Goal: Information Seeking & Learning: Learn about a topic

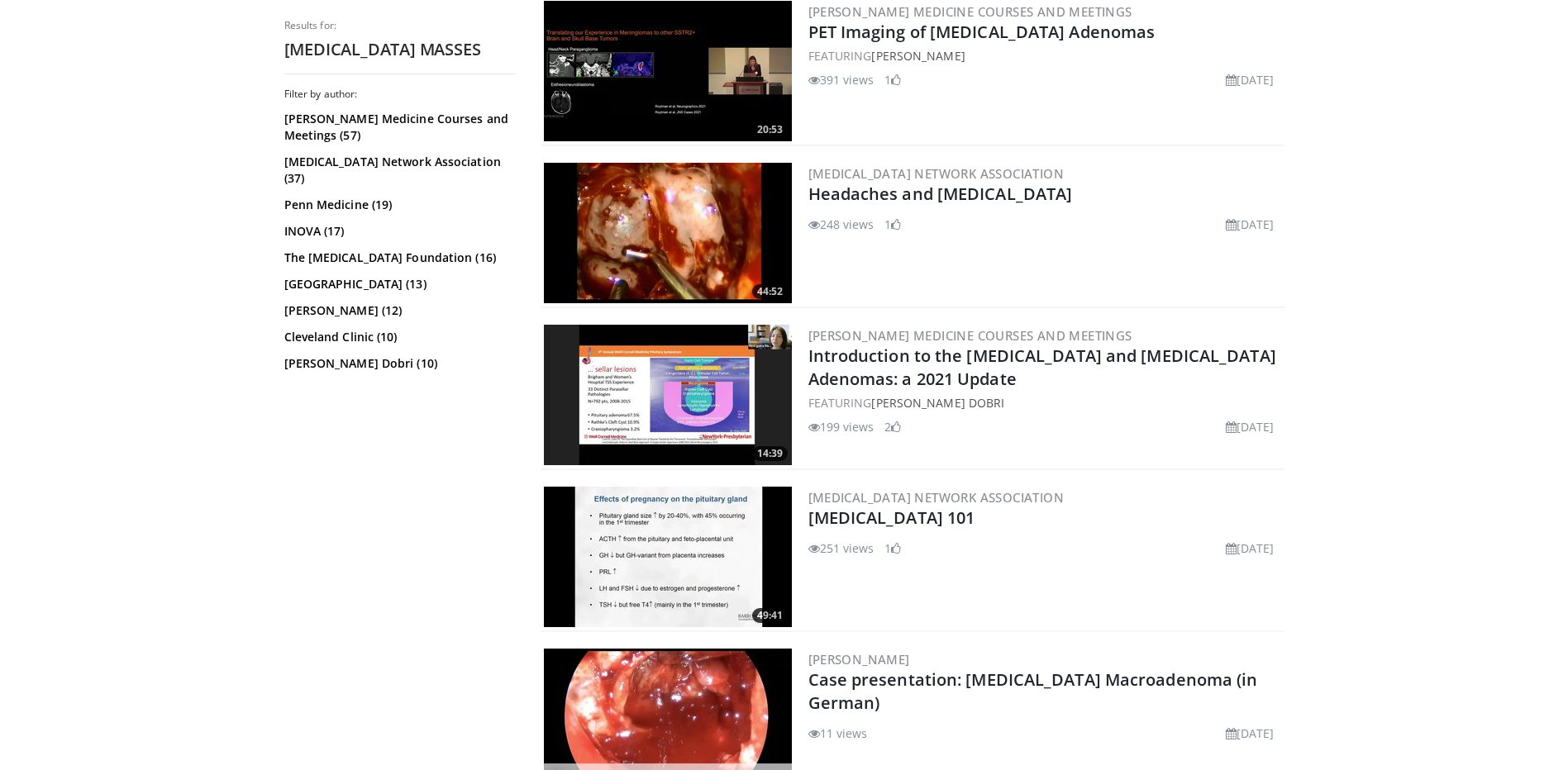
scroll to position [1983, 0]
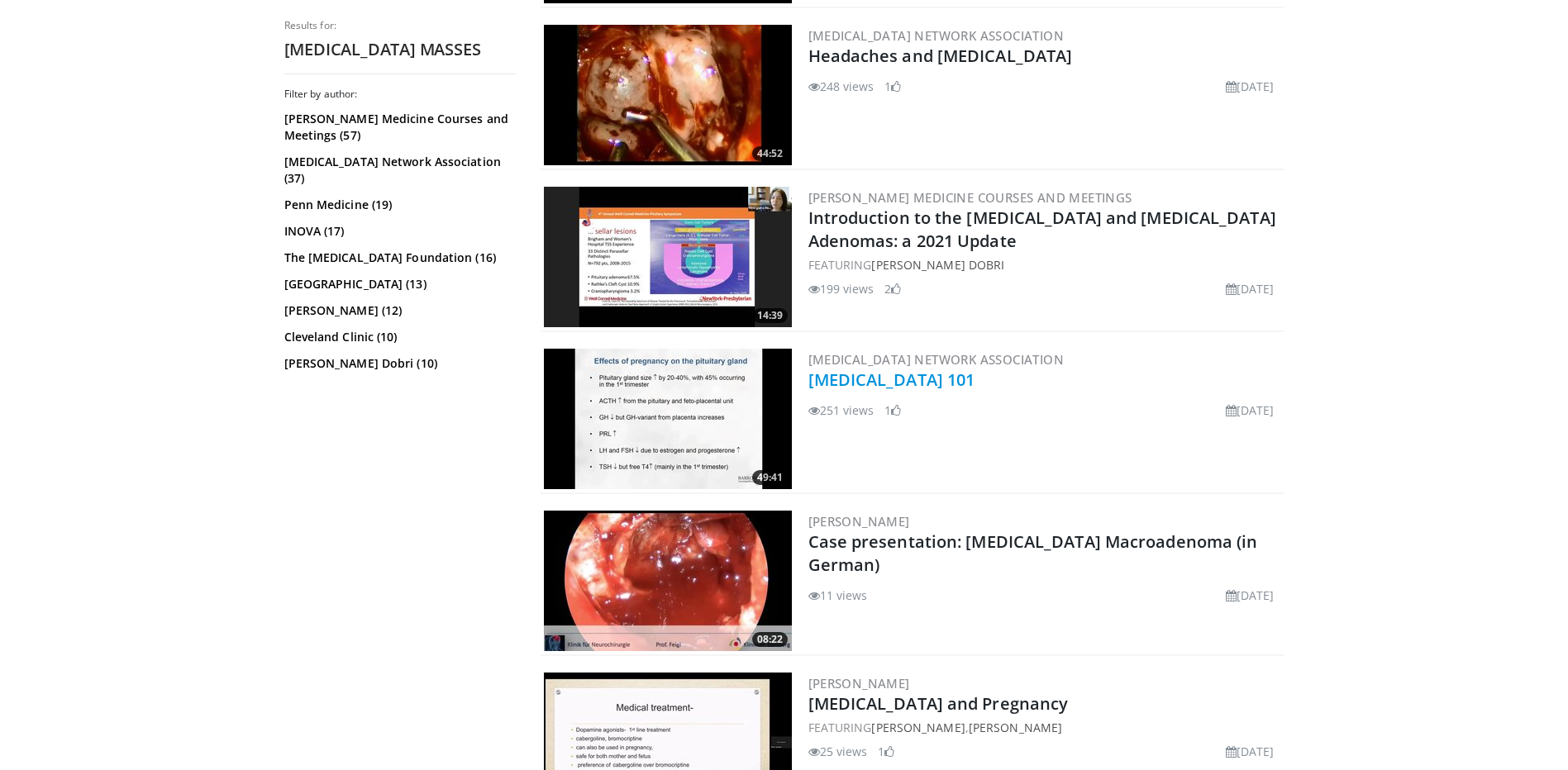
click at [878, 381] on link "[MEDICAL_DATA] 101" at bounding box center [892, 380] width 167 height 23
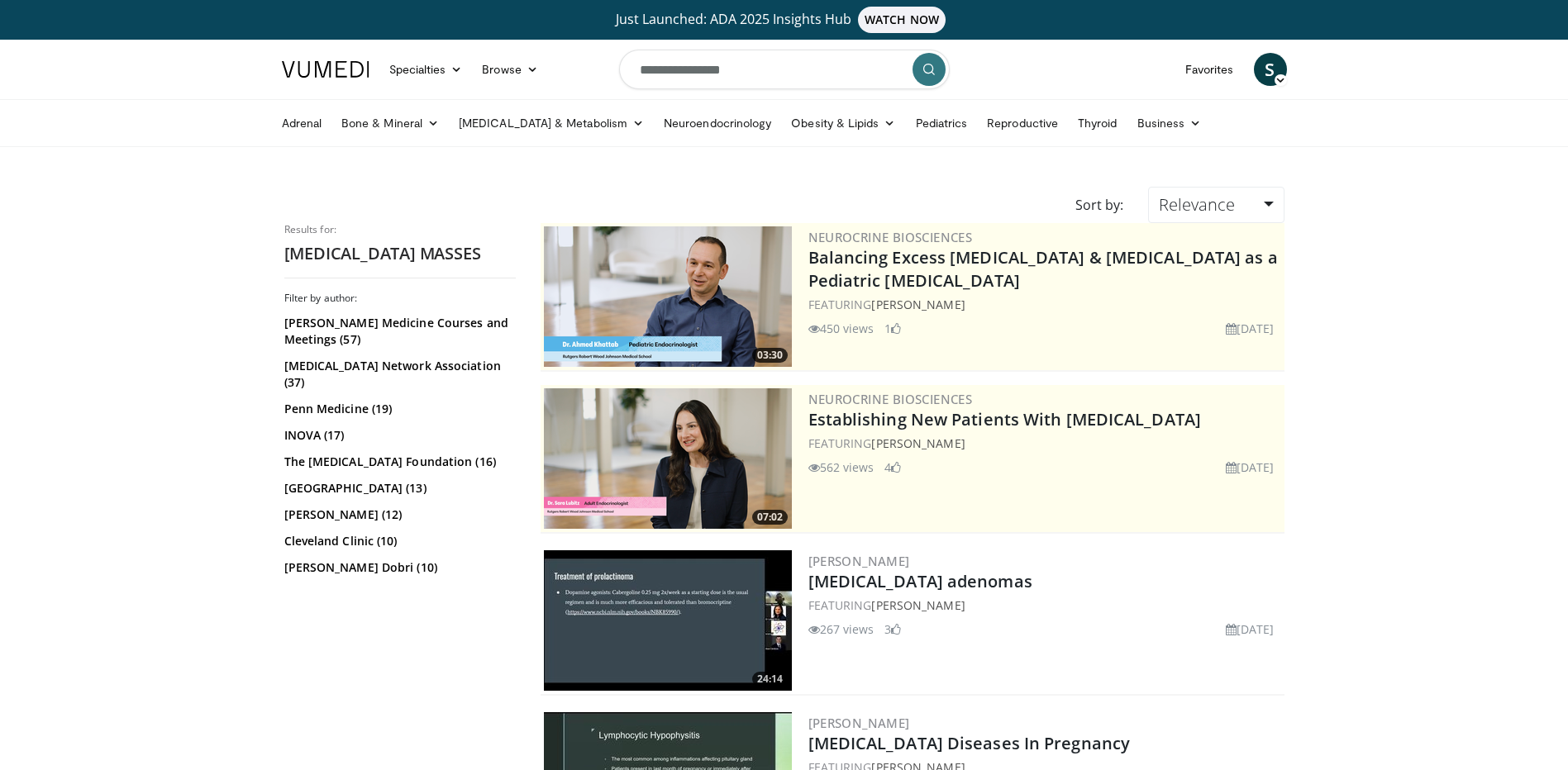
click at [727, 68] on input "**********" at bounding box center [785, 69] width 331 height 40
type input "**********"
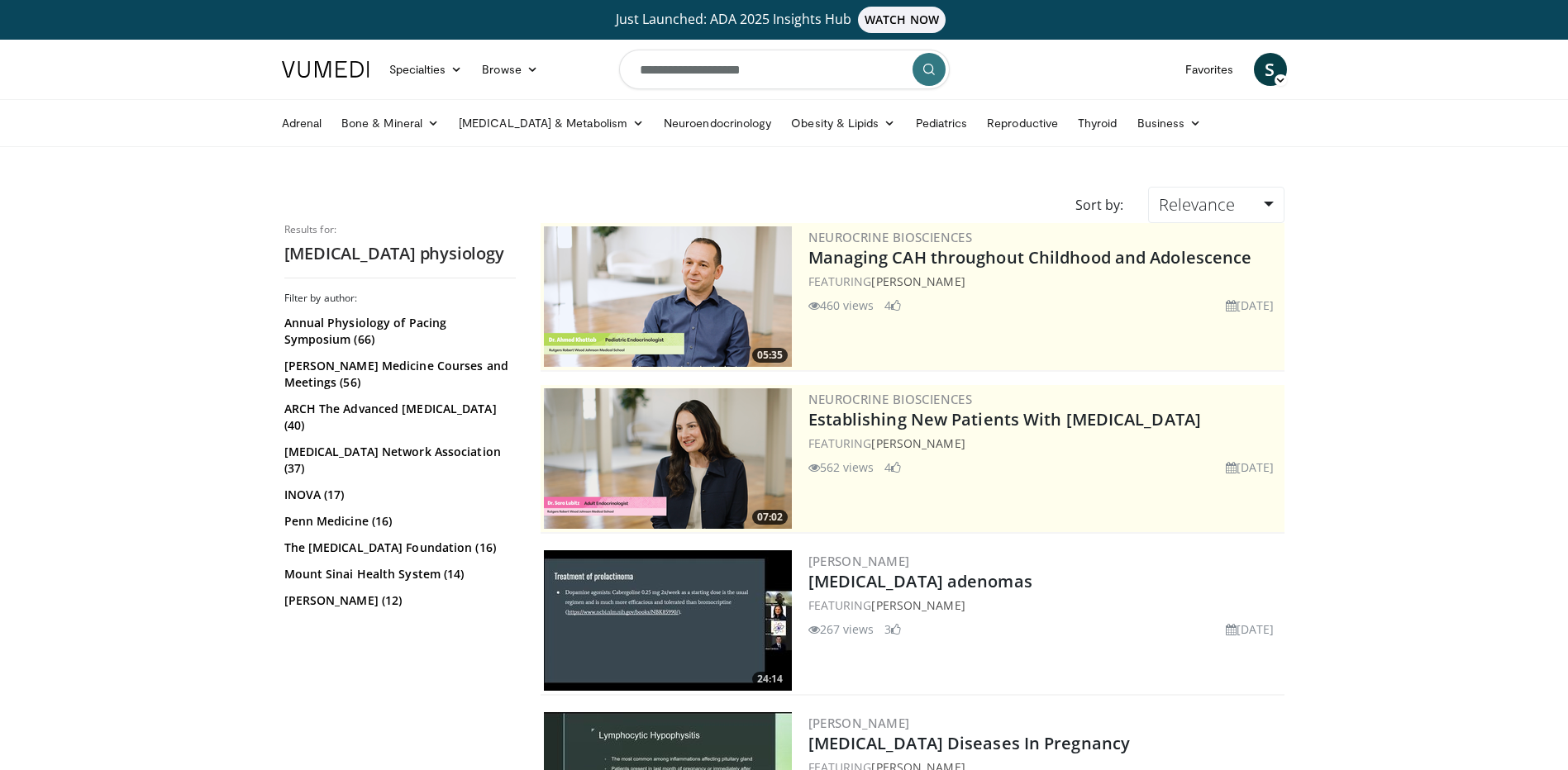
click at [934, 71] on icon "submit" at bounding box center [930, 69] width 14 height 14
click at [753, 73] on input "**********" at bounding box center [785, 69] width 331 height 40
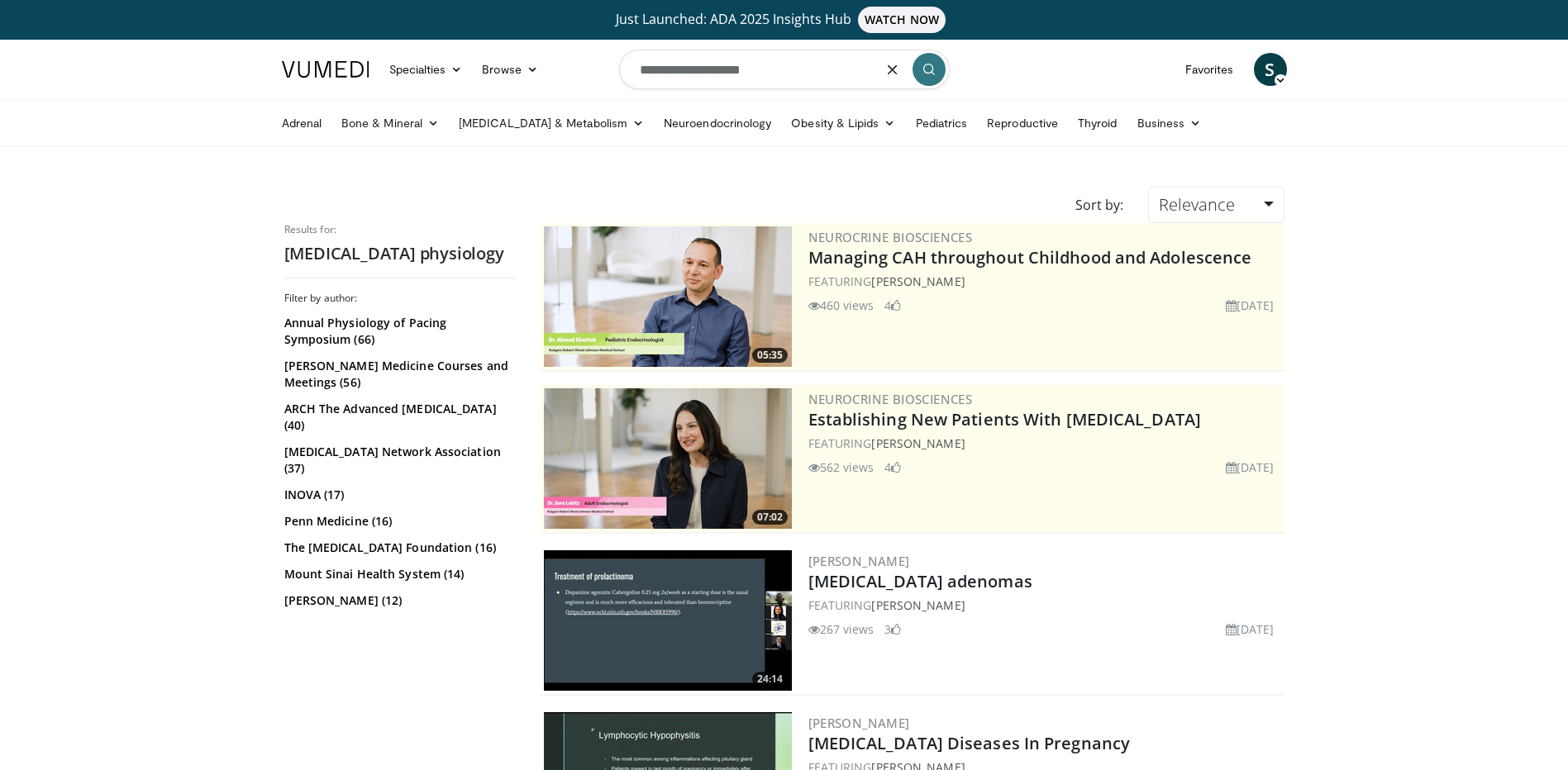
drag, startPoint x: 780, startPoint y: 77, endPoint x: 584, endPoint y: 65, distance: 196.4
click at [585, 65] on nav "Specialties Adult & Family Medicine Allergy, Asthma, Immunology Anesthesiology …" at bounding box center [784, 69] width 1025 height 60
type input "**********"
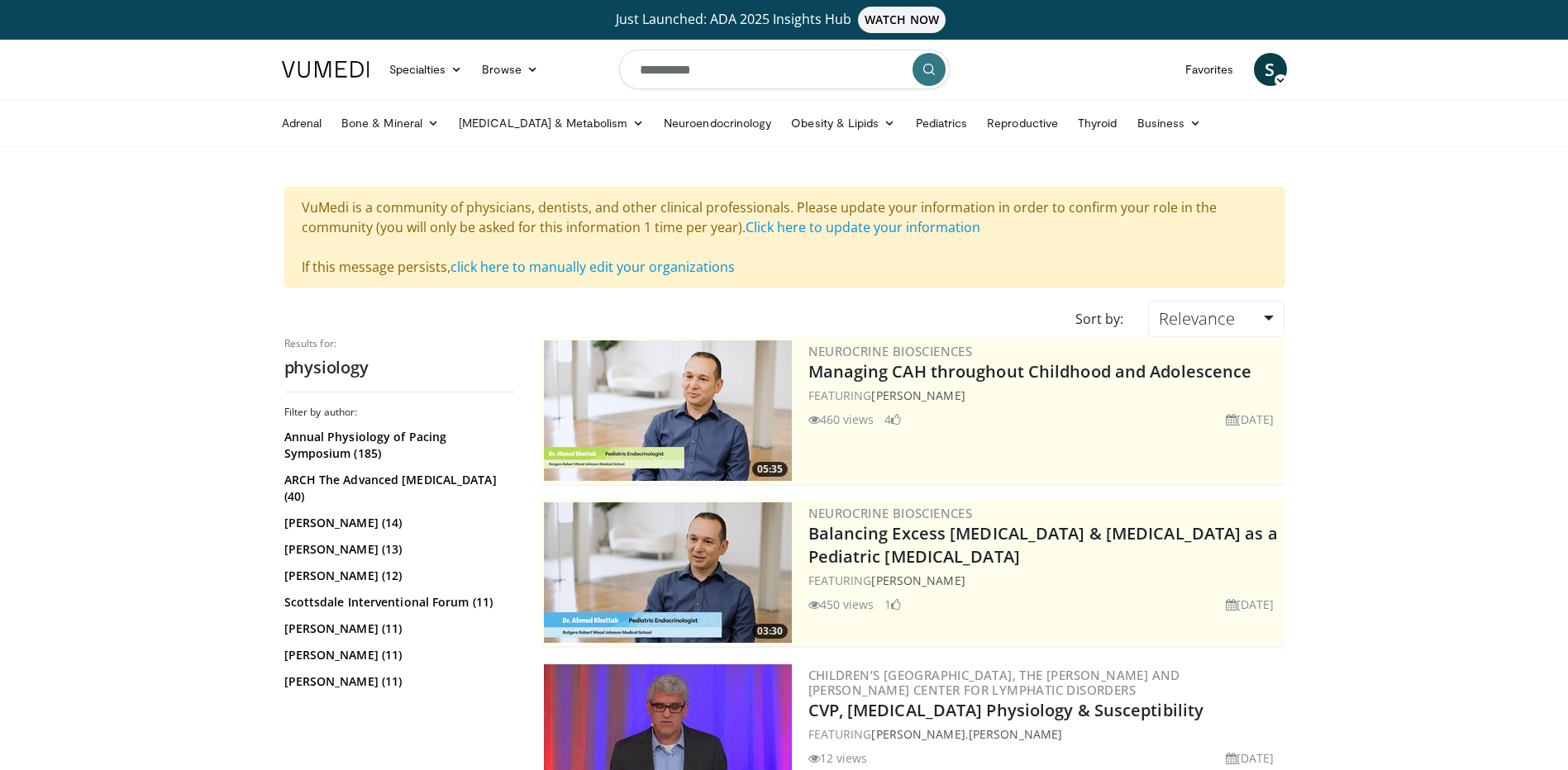
click at [752, 75] on input "**********" at bounding box center [785, 69] width 331 height 40
type input "**********"
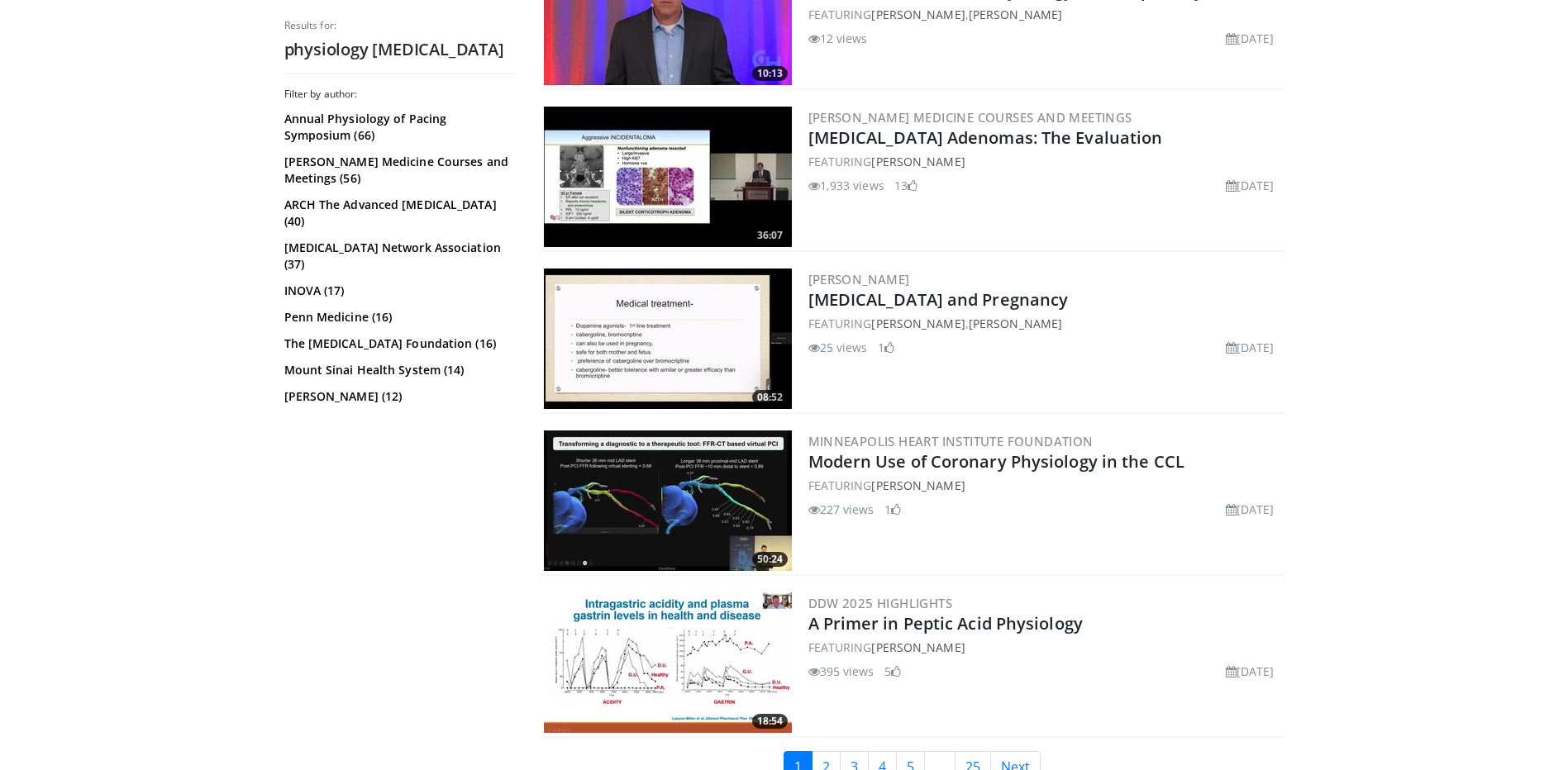
scroll to position [2577, 0]
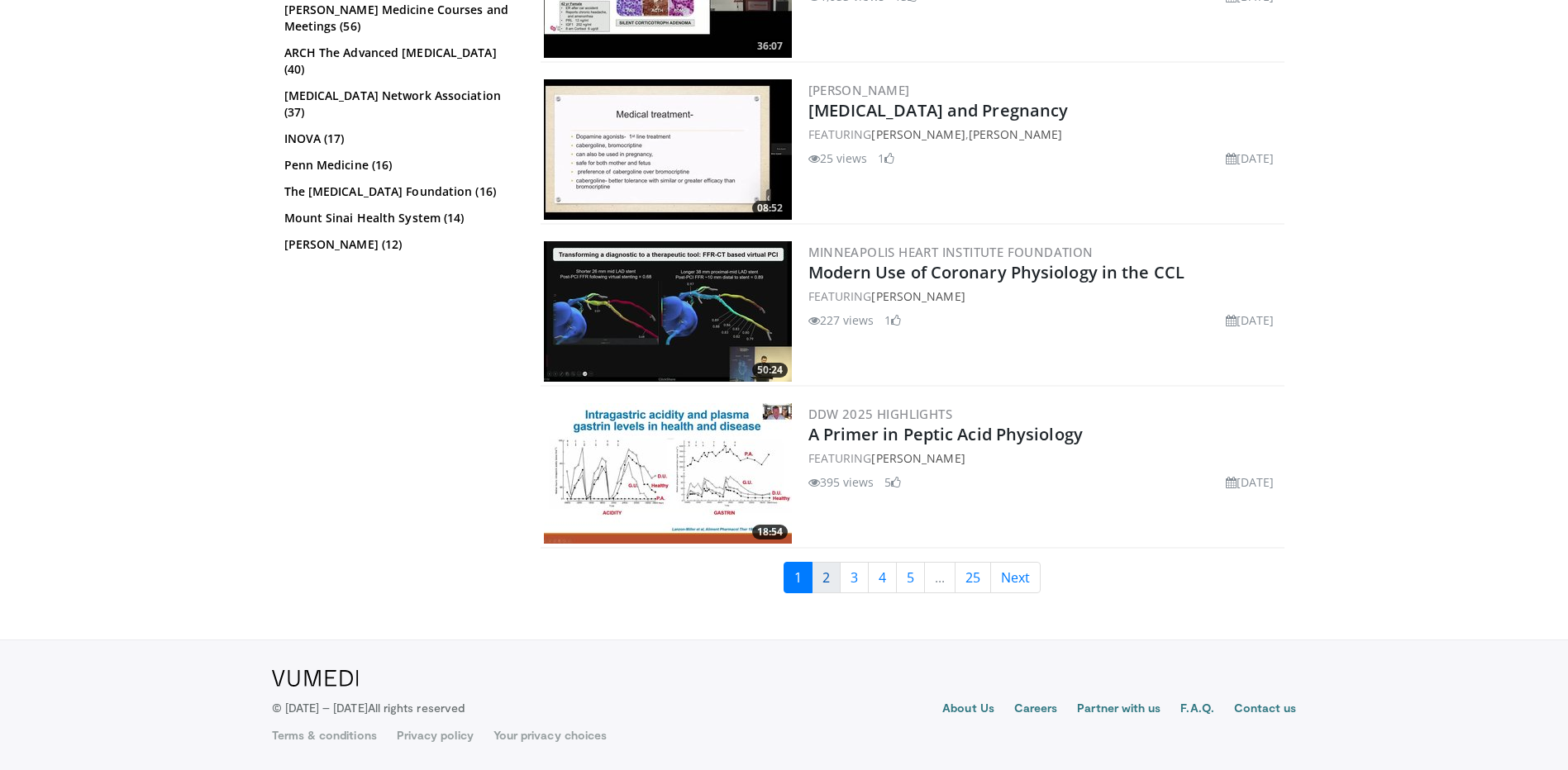
click at [834, 570] on link "2" at bounding box center [826, 577] width 29 height 31
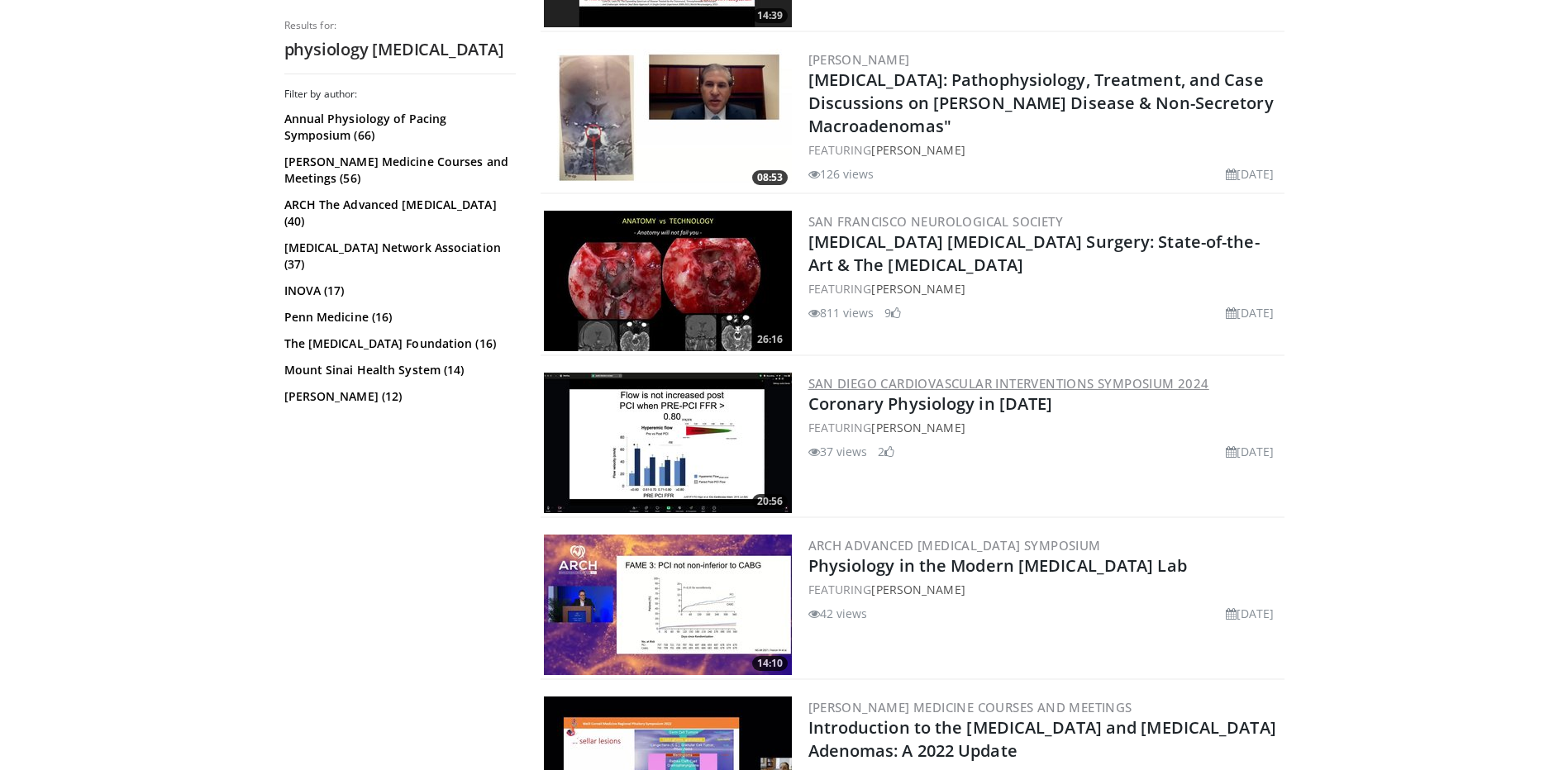
scroll to position [827, 0]
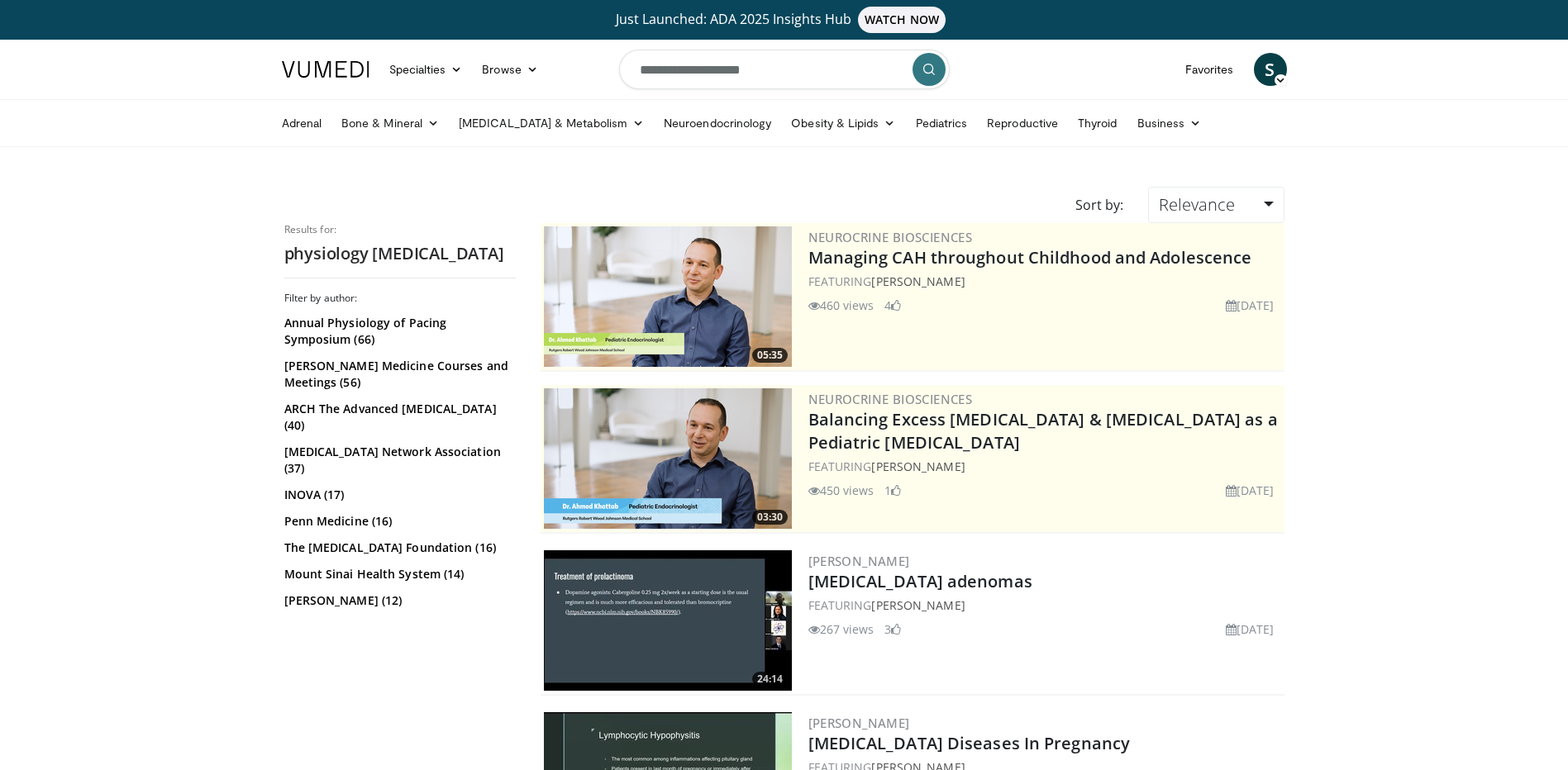
click at [735, 67] on input "**********" at bounding box center [785, 69] width 331 height 40
drag, startPoint x: 799, startPoint y: 74, endPoint x: 613, endPoint y: 68, distance: 186.1
click at [620, 73] on input "**********" at bounding box center [785, 69] width 331 height 40
type input "**********"
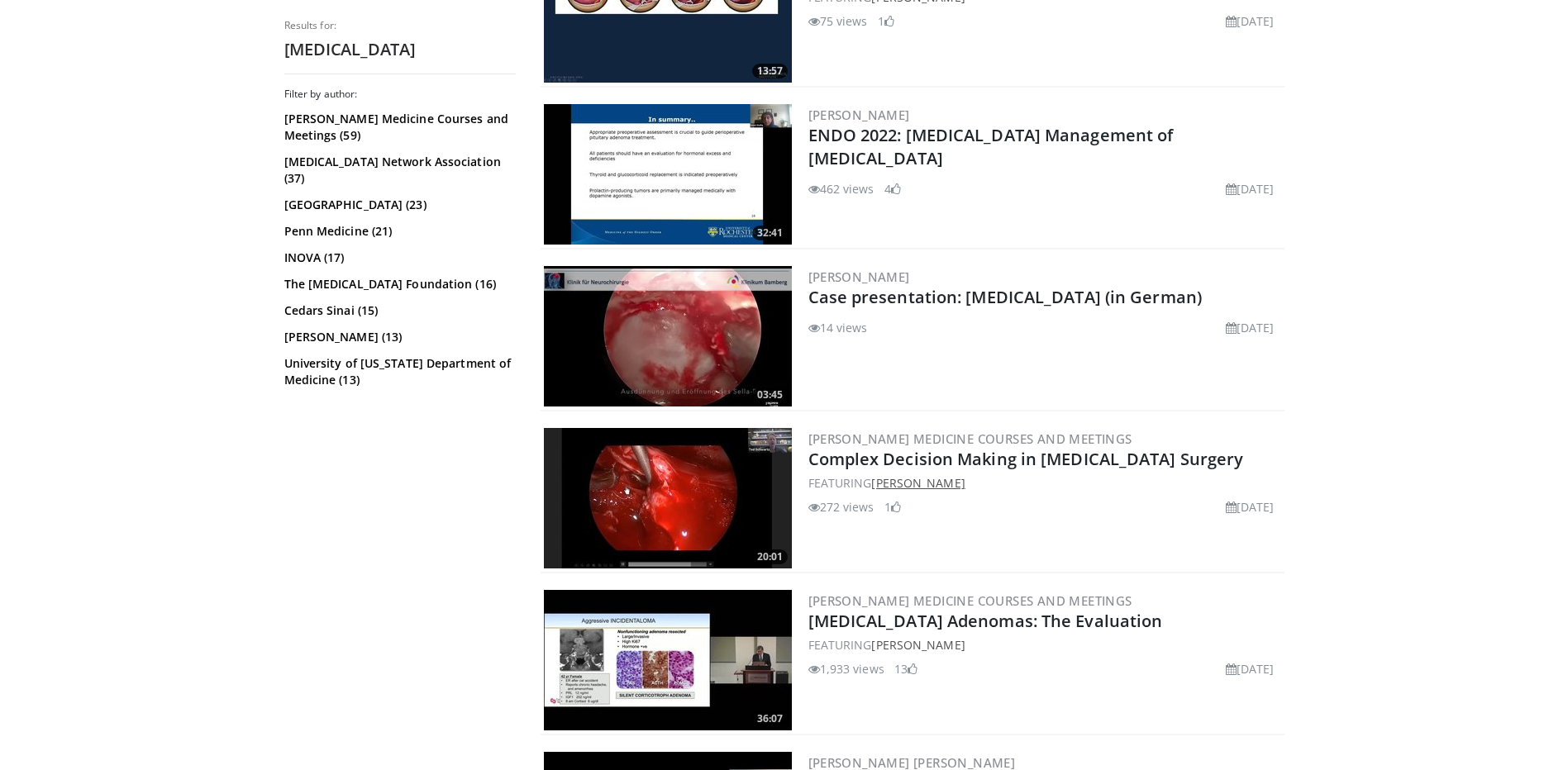
scroll to position [992, 0]
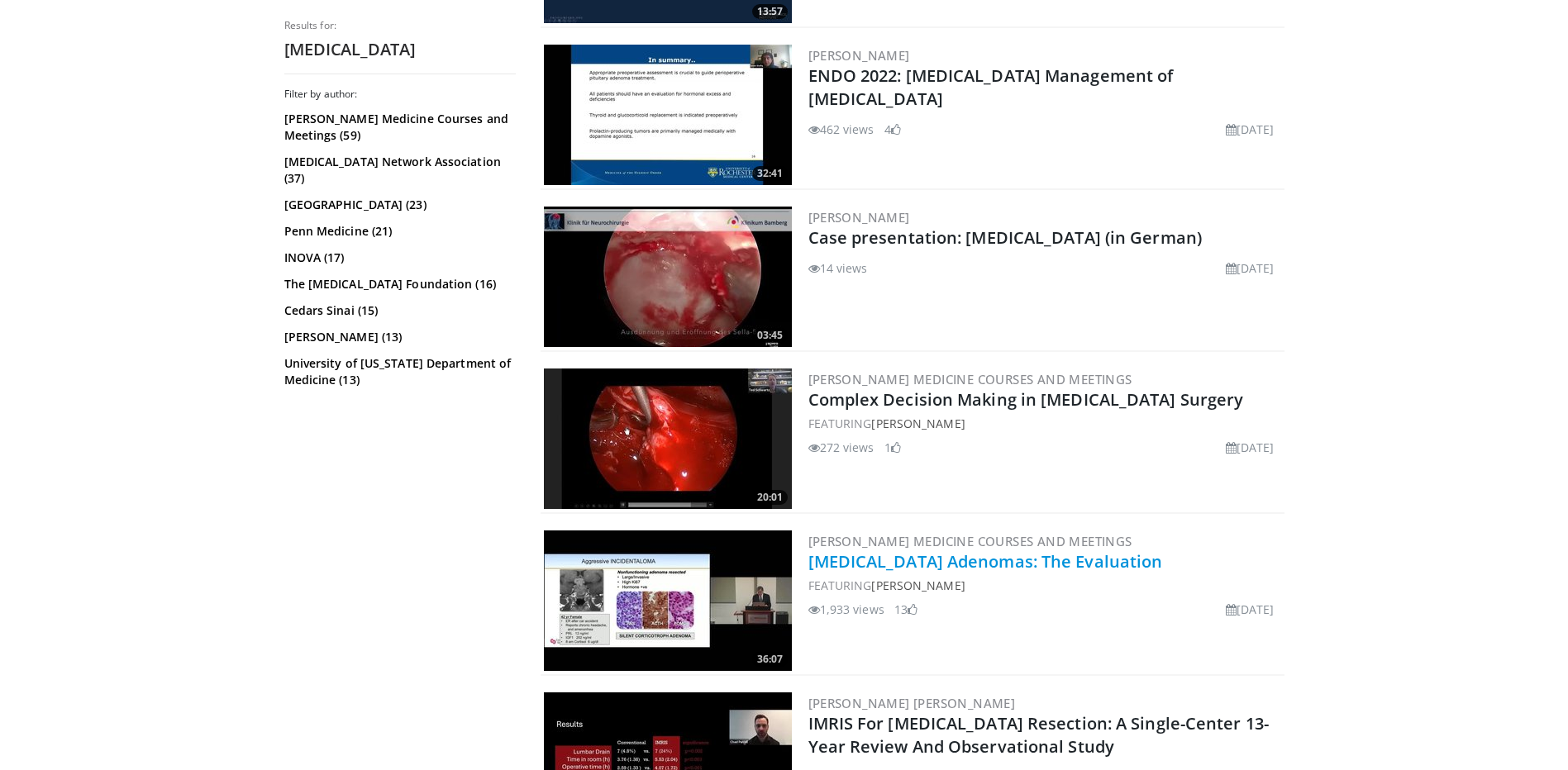
click at [986, 562] on link "[MEDICAL_DATA] Adenomas: The Evaluation" at bounding box center [986, 562] width 354 height 23
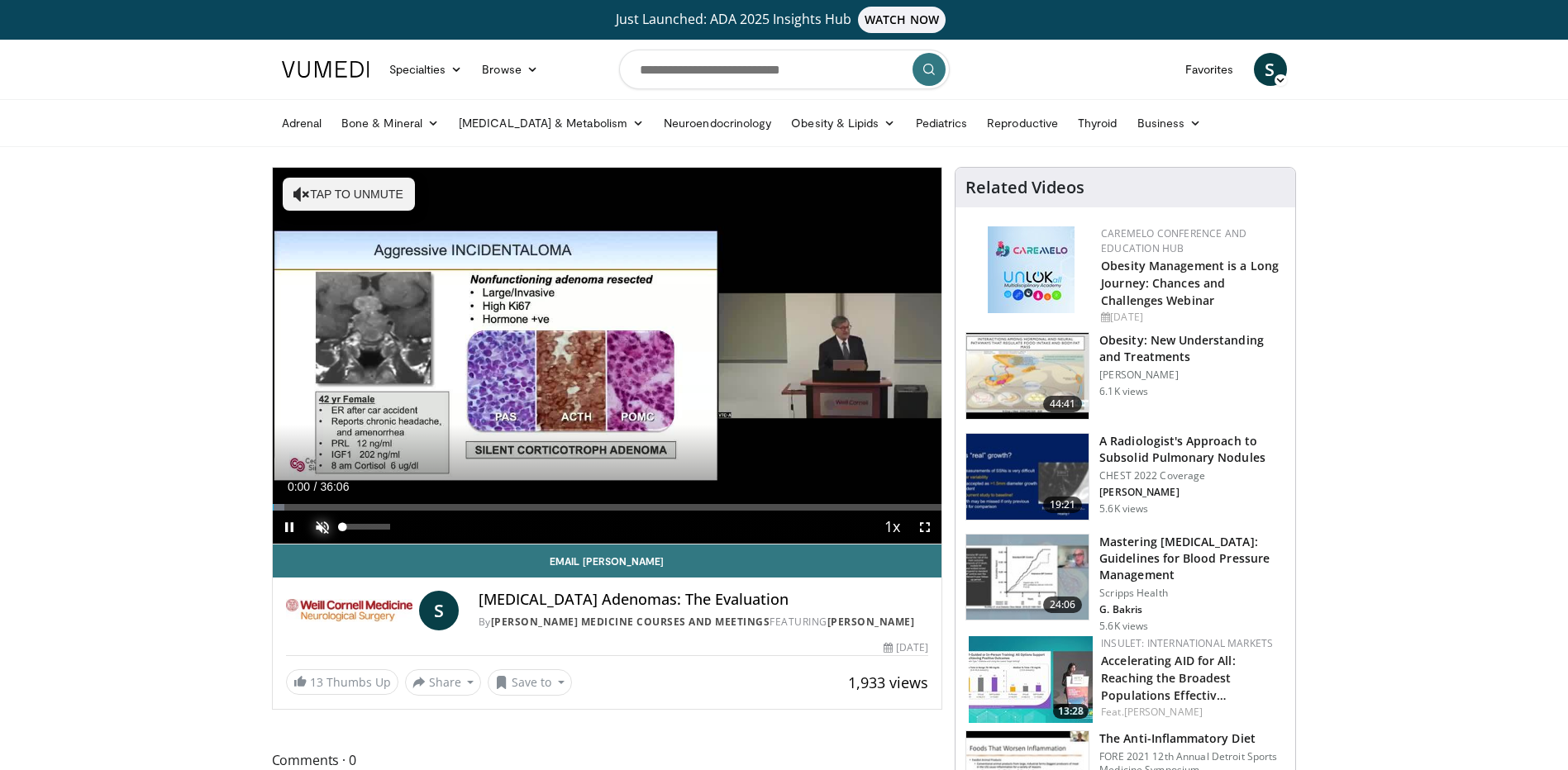
click at [336, 527] on span "Video Player" at bounding box center [323, 527] width 33 height 33
click at [469, 513] on div "Current Time 0:01 / Duration 36:06 Pause Skip Backward Skip Forward Mute 79% Lo…" at bounding box center [608, 527] width 669 height 33
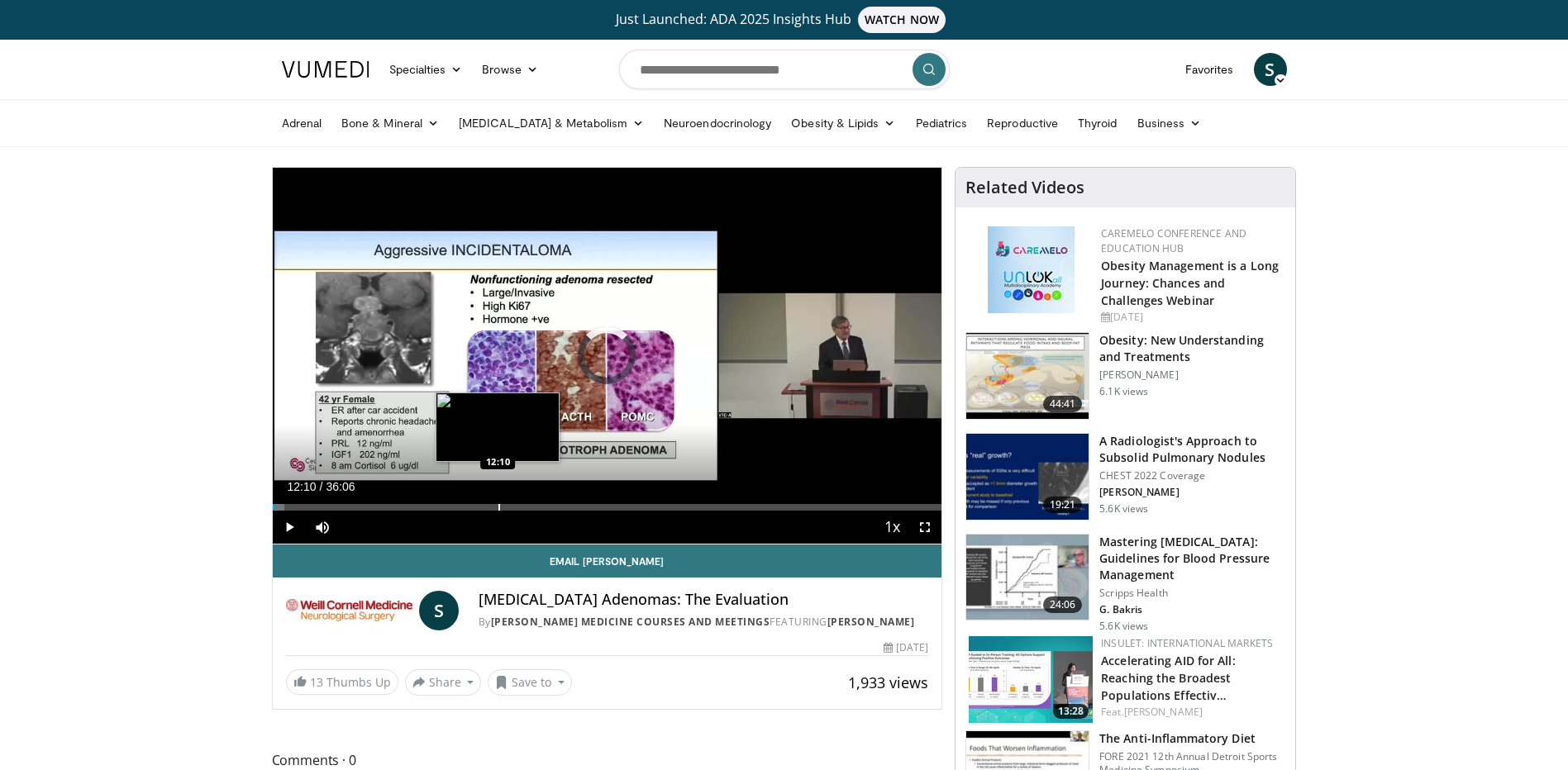
click at [498, 510] on div "Progress Bar" at bounding box center [499, 507] width 2 height 7
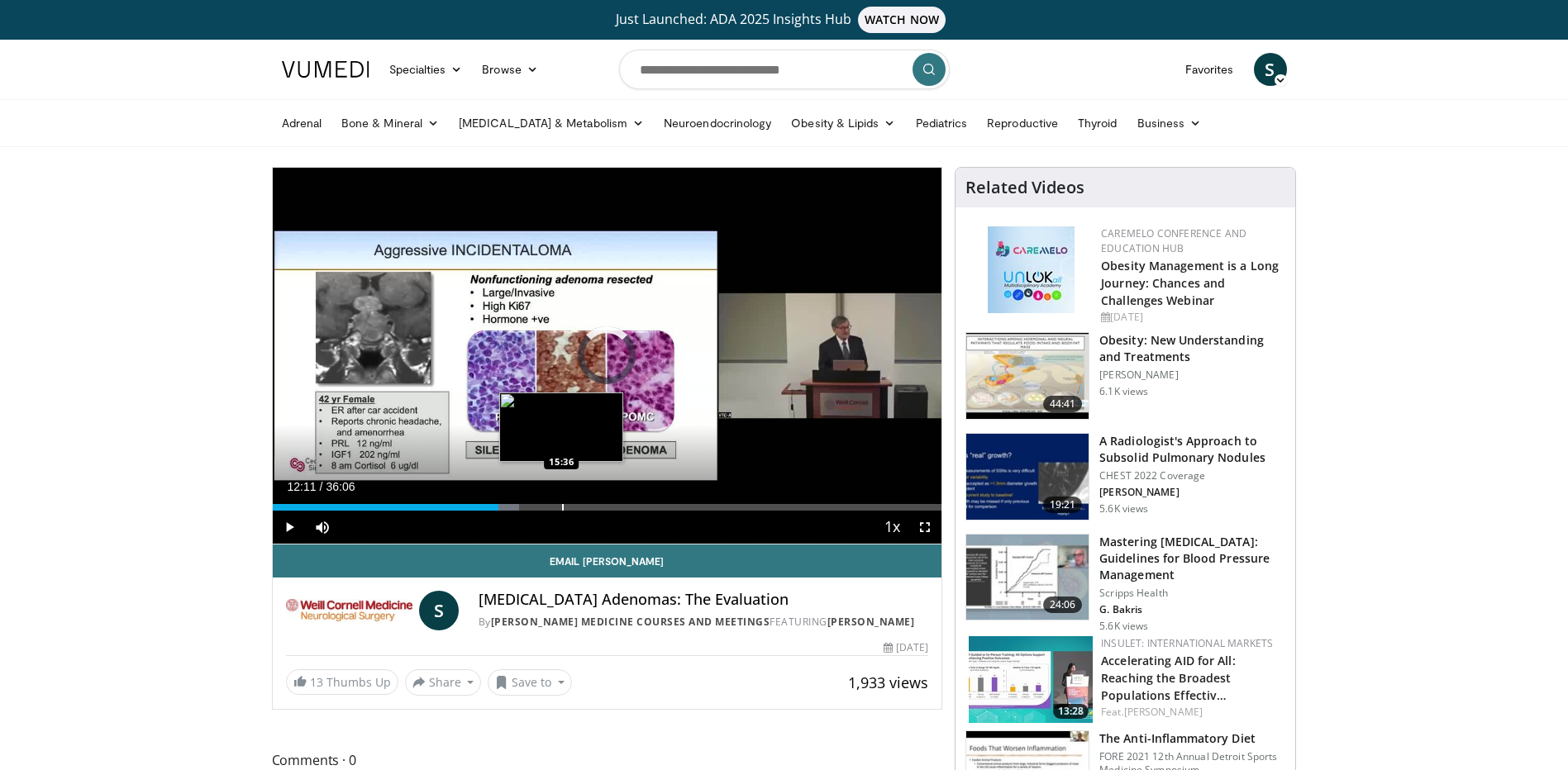
click at [562, 507] on div "Progress Bar" at bounding box center [563, 507] width 2 height 7
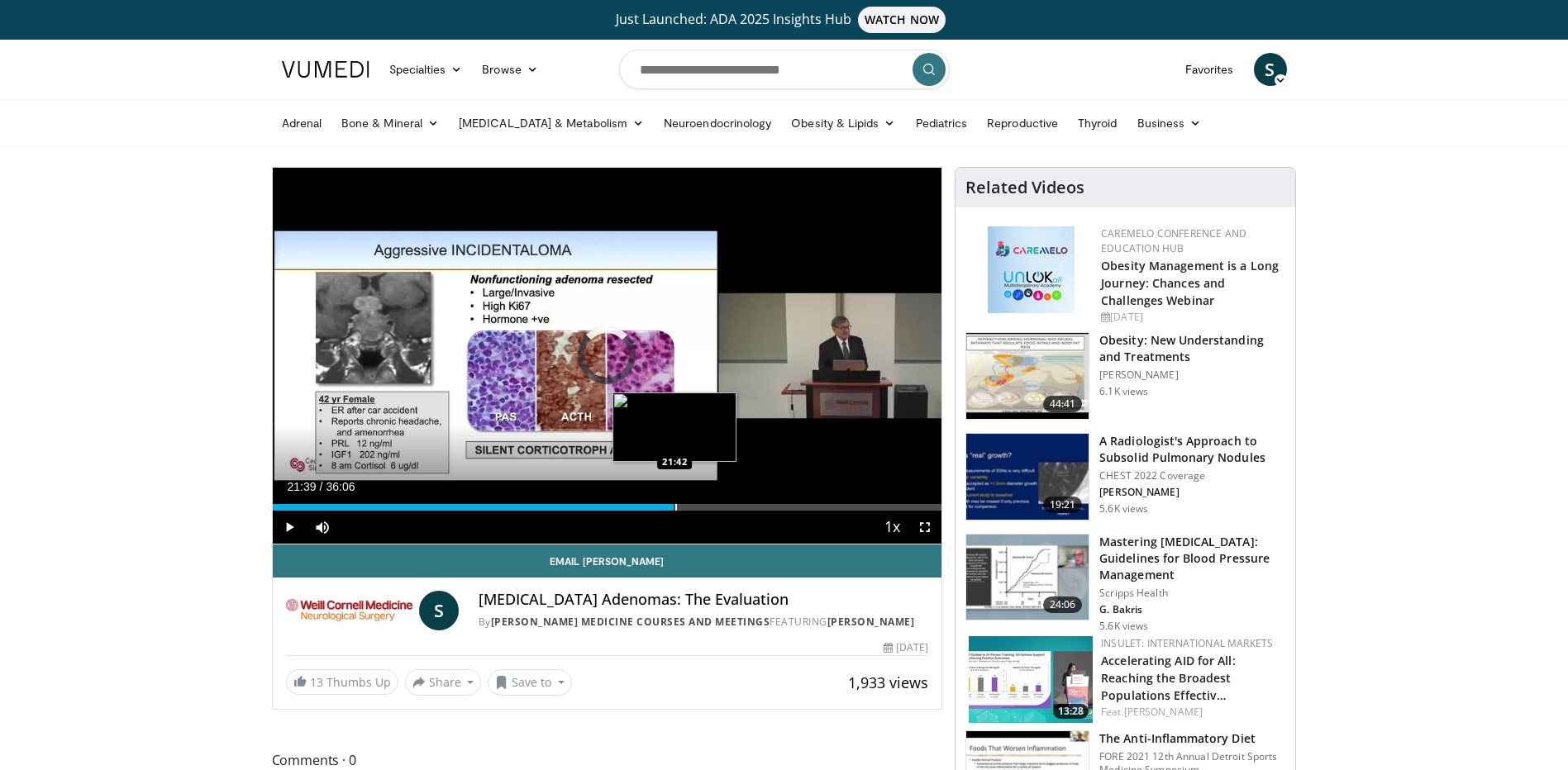
click at [675, 505] on div "Progress Bar" at bounding box center [676, 507] width 2 height 7
click at [726, 505] on div "Loaded : 60.37% 21:40 24:17" at bounding box center [608, 507] width 669 height 7
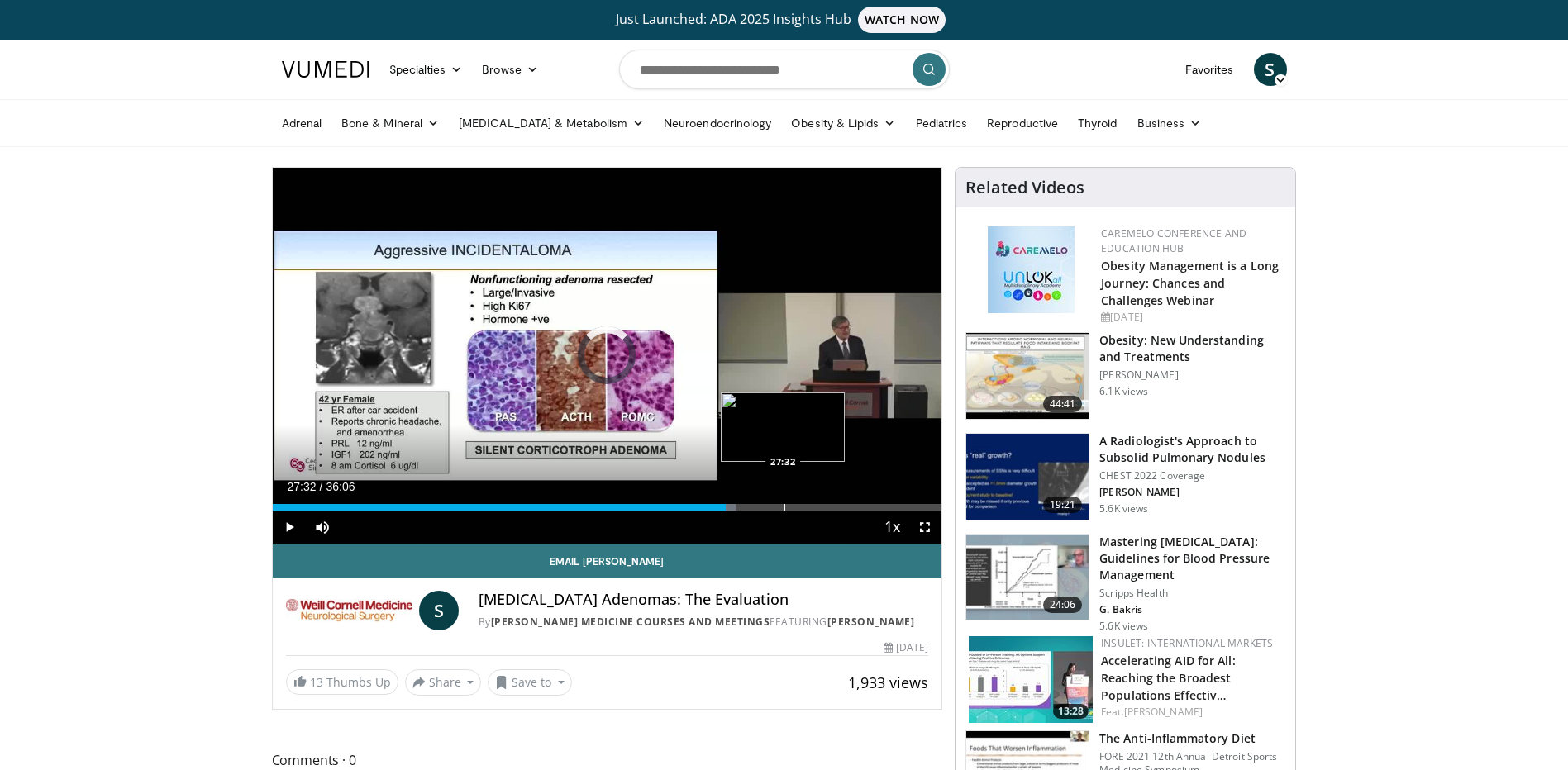
click at [784, 504] on div "Progress Bar" at bounding box center [785, 507] width 2 height 7
click at [836, 500] on div "Loaded : 78.80% 27:33 30:24" at bounding box center [608, 503] width 669 height 16
click at [859, 501] on div "Loaded : 87.10% 30:24 31:41" at bounding box center [608, 503] width 669 height 16
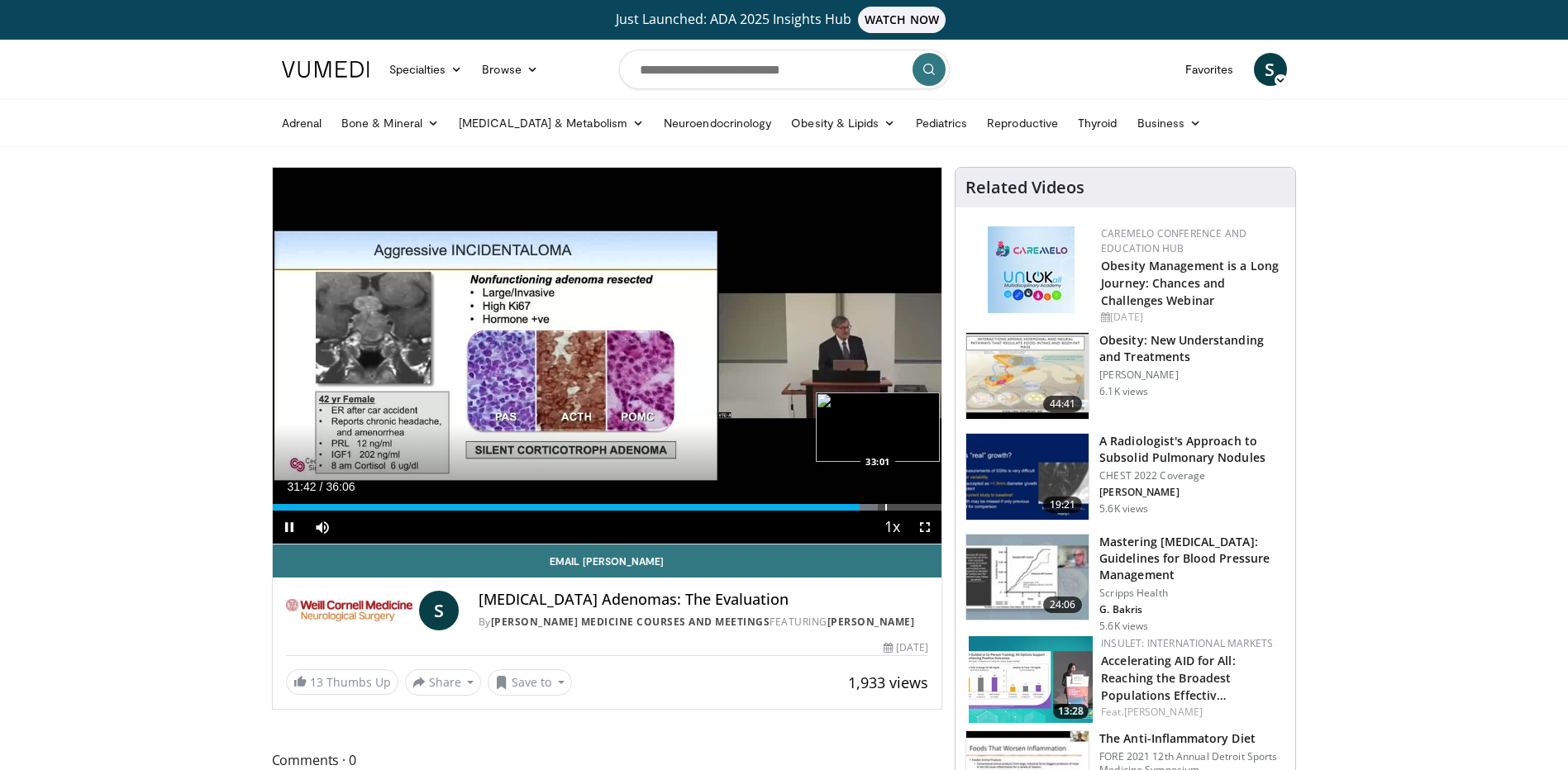
click at [886, 501] on div "Loaded : 90.47% 31:42 33:01" at bounding box center [608, 503] width 669 height 16
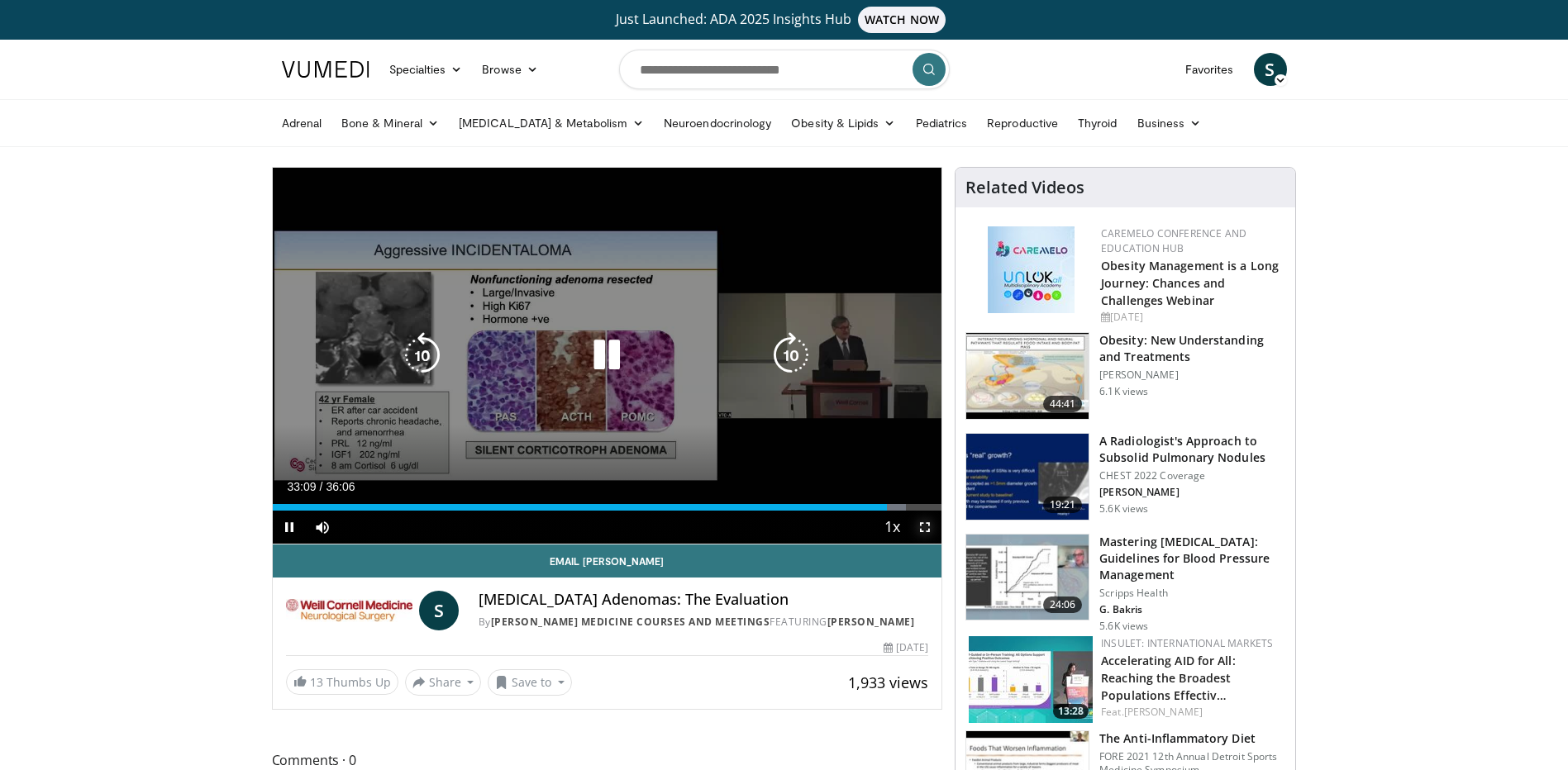
drag, startPoint x: 910, startPoint y: 511, endPoint x: 913, endPoint y: 595, distance: 84.1
click at [910, 511] on span "Video Player" at bounding box center [925, 527] width 33 height 33
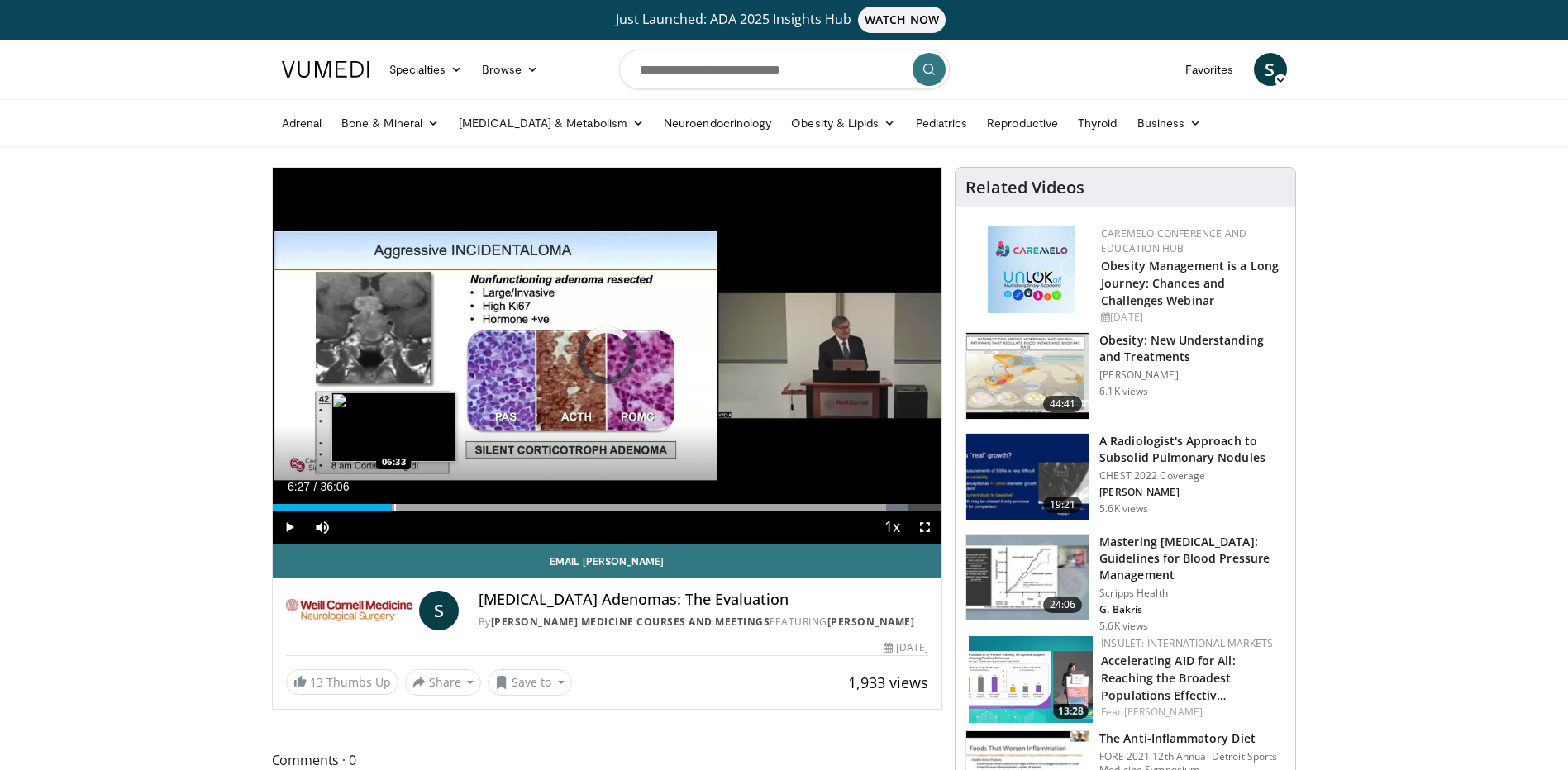
click at [394, 508] on div "Progress Bar" at bounding box center [395, 507] width 2 height 7
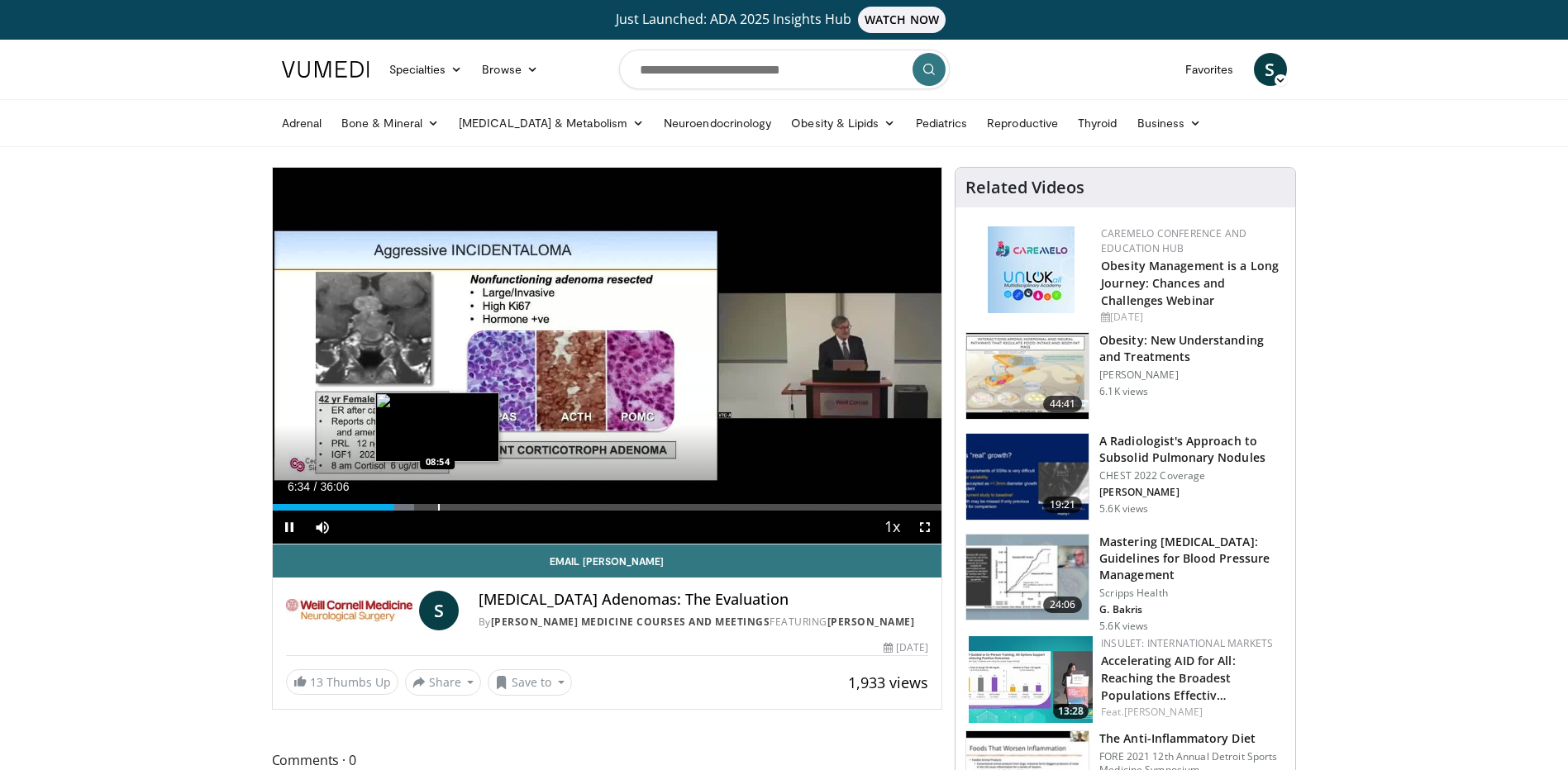
click at [443, 501] on div "Loaded : 21.20% 06:34 08:54" at bounding box center [608, 503] width 669 height 16
click at [455, 507] on div "Progress Bar" at bounding box center [456, 507] width 2 height 7
click at [467, 507] on div "Progress Bar" at bounding box center [468, 507] width 2 height 7
click at [491, 506] on div "Progress Bar" at bounding box center [492, 507] width 2 height 7
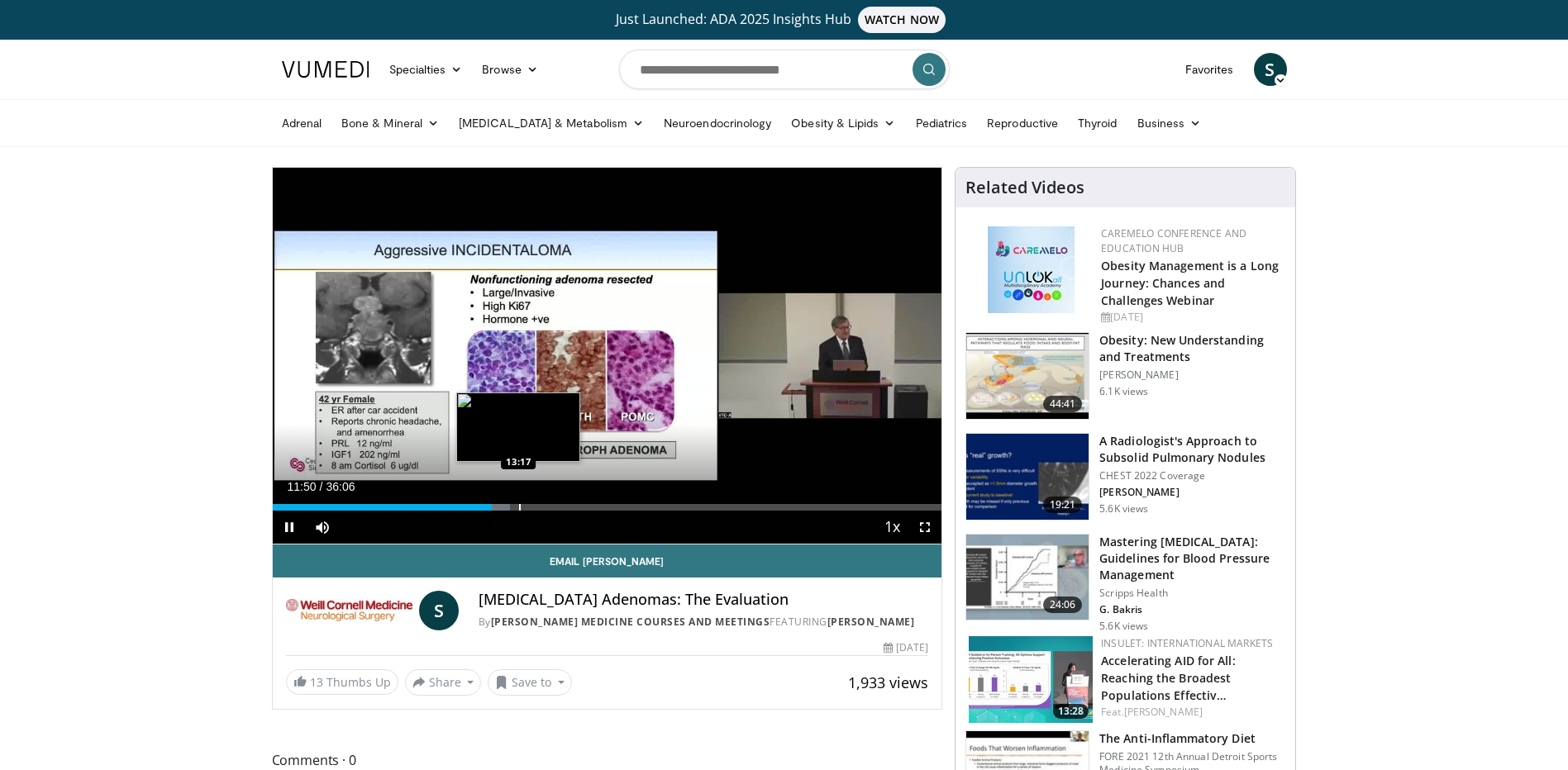
click at [519, 503] on div "Loaded : 35.54% 11:50 13:17" at bounding box center [608, 503] width 669 height 16
click at [545, 502] on div "Loaded : 37.33% 13:19 13:57" at bounding box center [608, 503] width 669 height 16
click at [558, 501] on div "Loaded : 41.01% 14:43 15:25" at bounding box center [608, 503] width 669 height 16
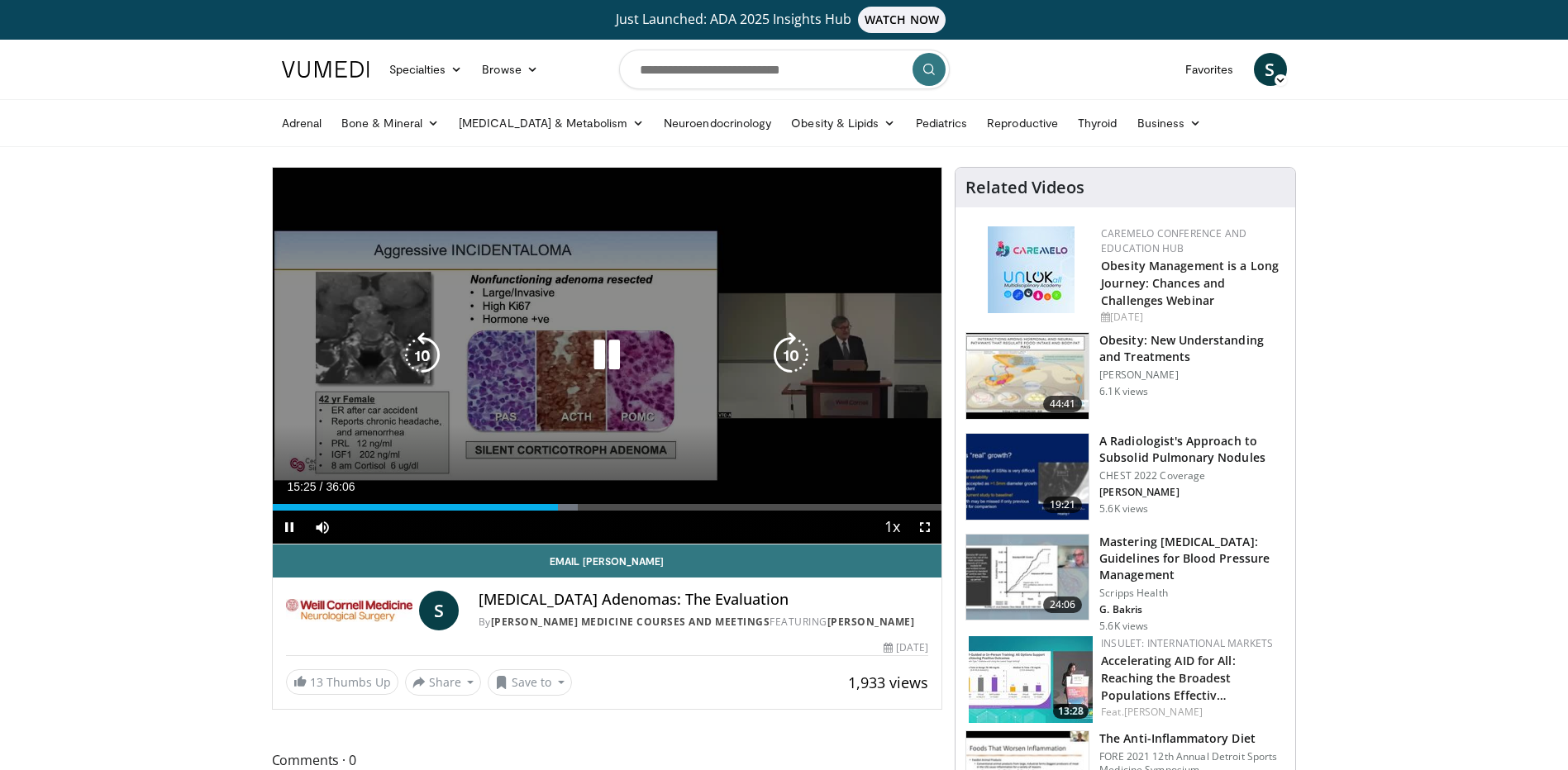
click at [573, 501] on video-js "**********" at bounding box center [608, 355] width 669 height 377
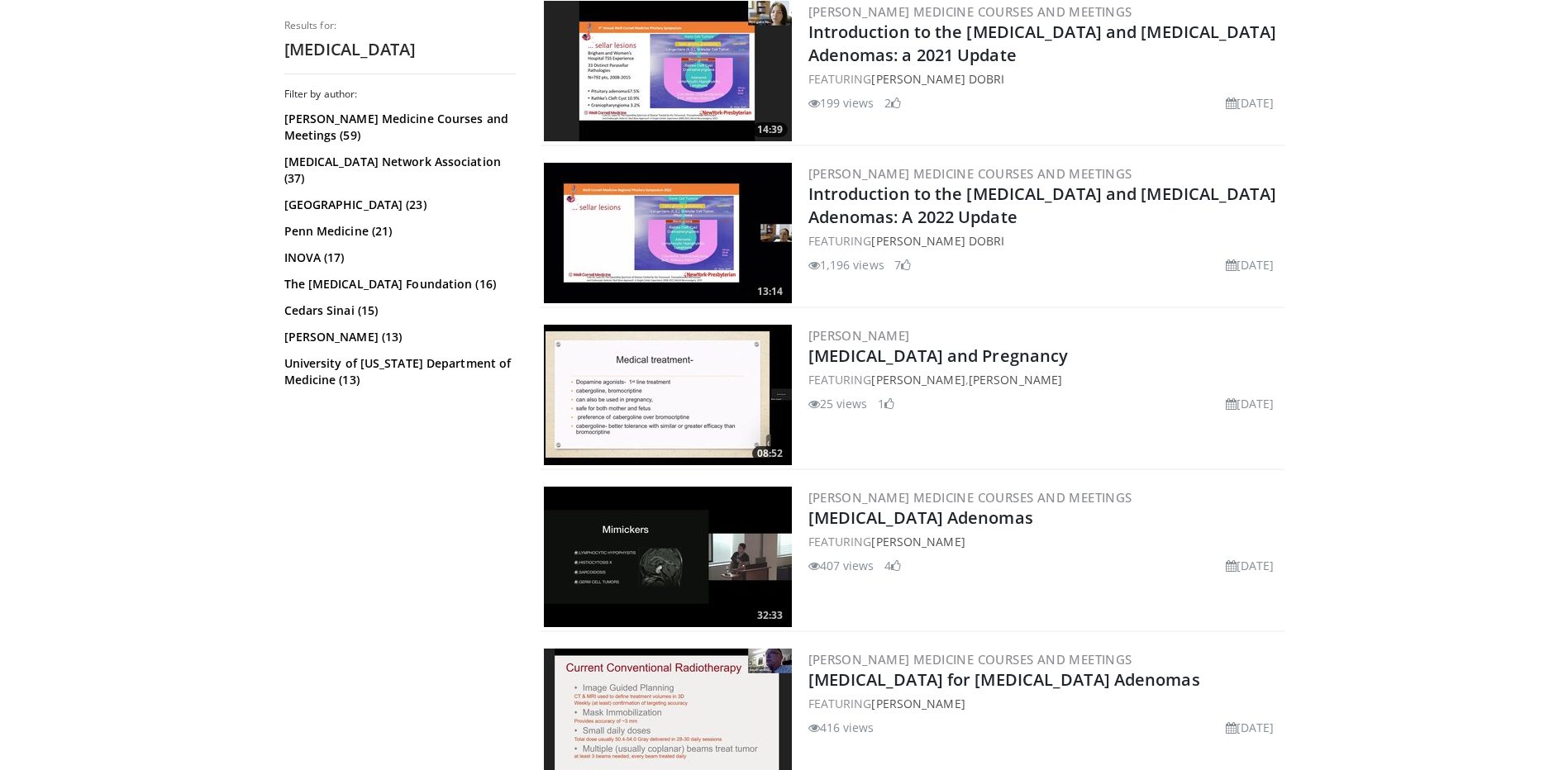
scroll to position [3057, 0]
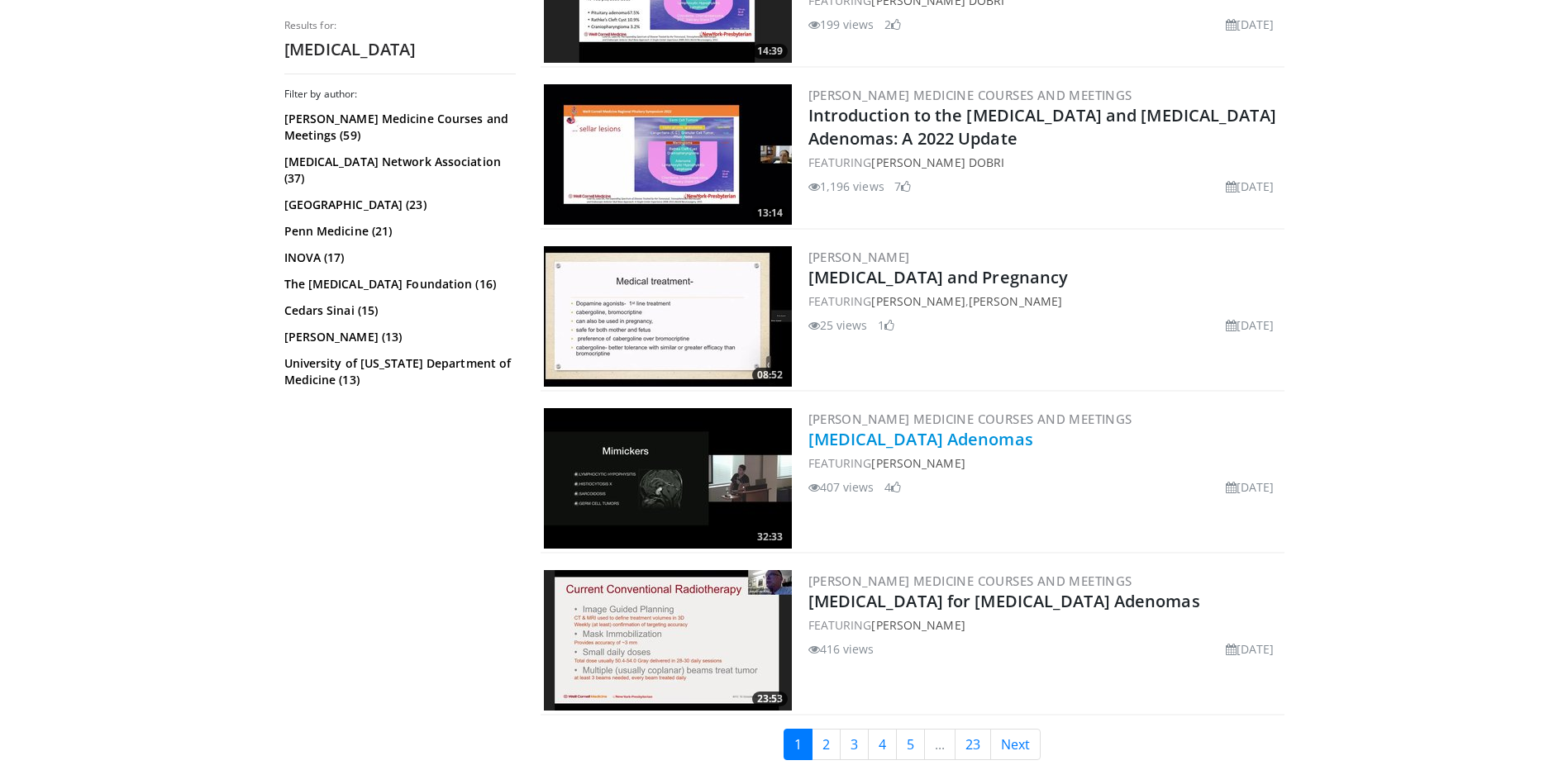
click at [933, 435] on link "[MEDICAL_DATA] Adenomas" at bounding box center [921, 439] width 225 height 23
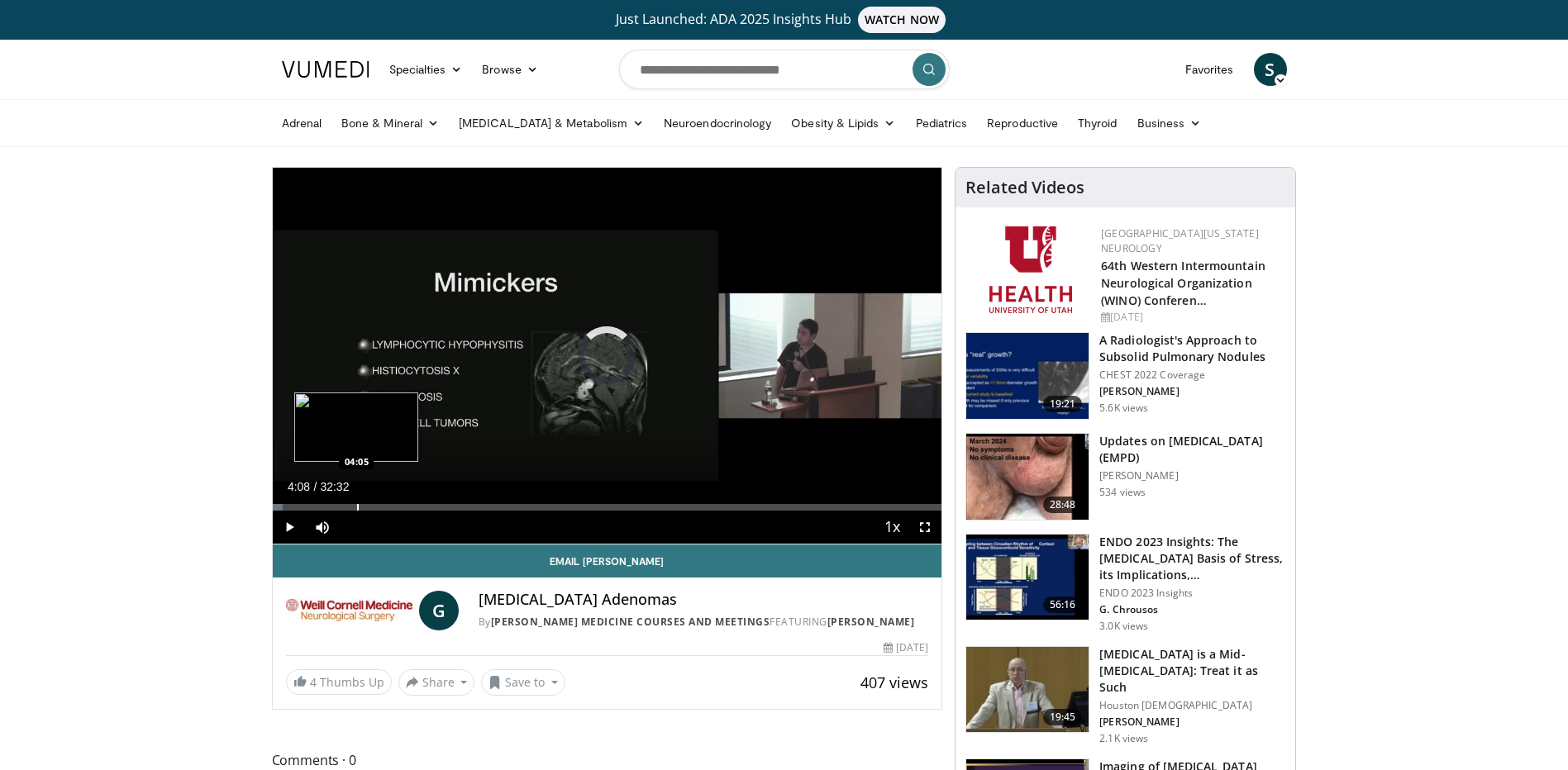
click at [357, 504] on div "Progress Bar" at bounding box center [358, 507] width 2 height 7
click at [452, 506] on div "Progress Bar" at bounding box center [453, 507] width 2 height 7
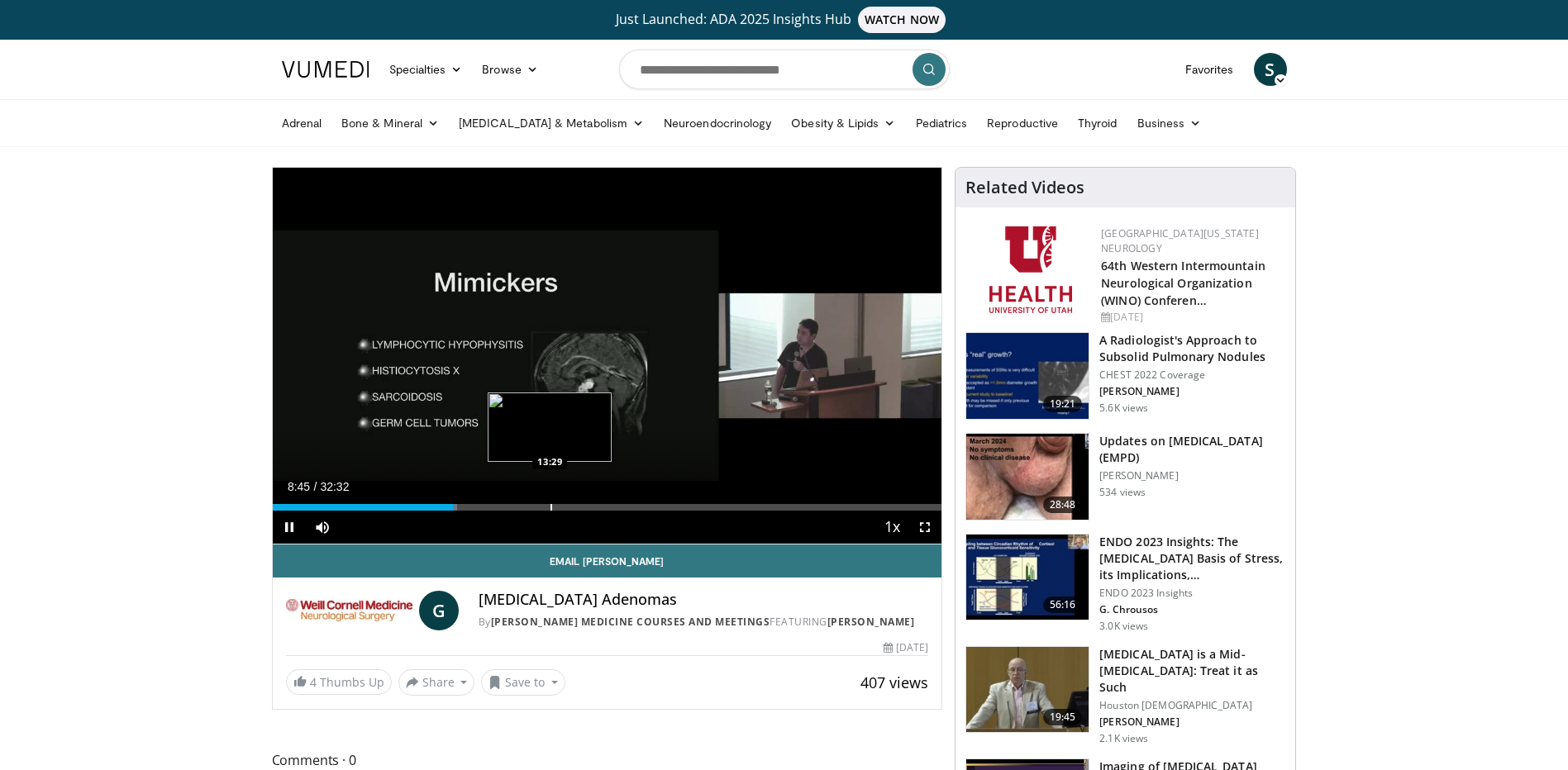
click at [550, 503] on div "Loaded : 27.66% 08:45 13:29" at bounding box center [608, 503] width 669 height 16
click at [600, 501] on div "Loaded : 0.00% 13:29 15:56" at bounding box center [608, 503] width 669 height 16
click at [778, 483] on div "Current Time 15:56 / Duration 32:32" at bounding box center [608, 486] width 669 height 15
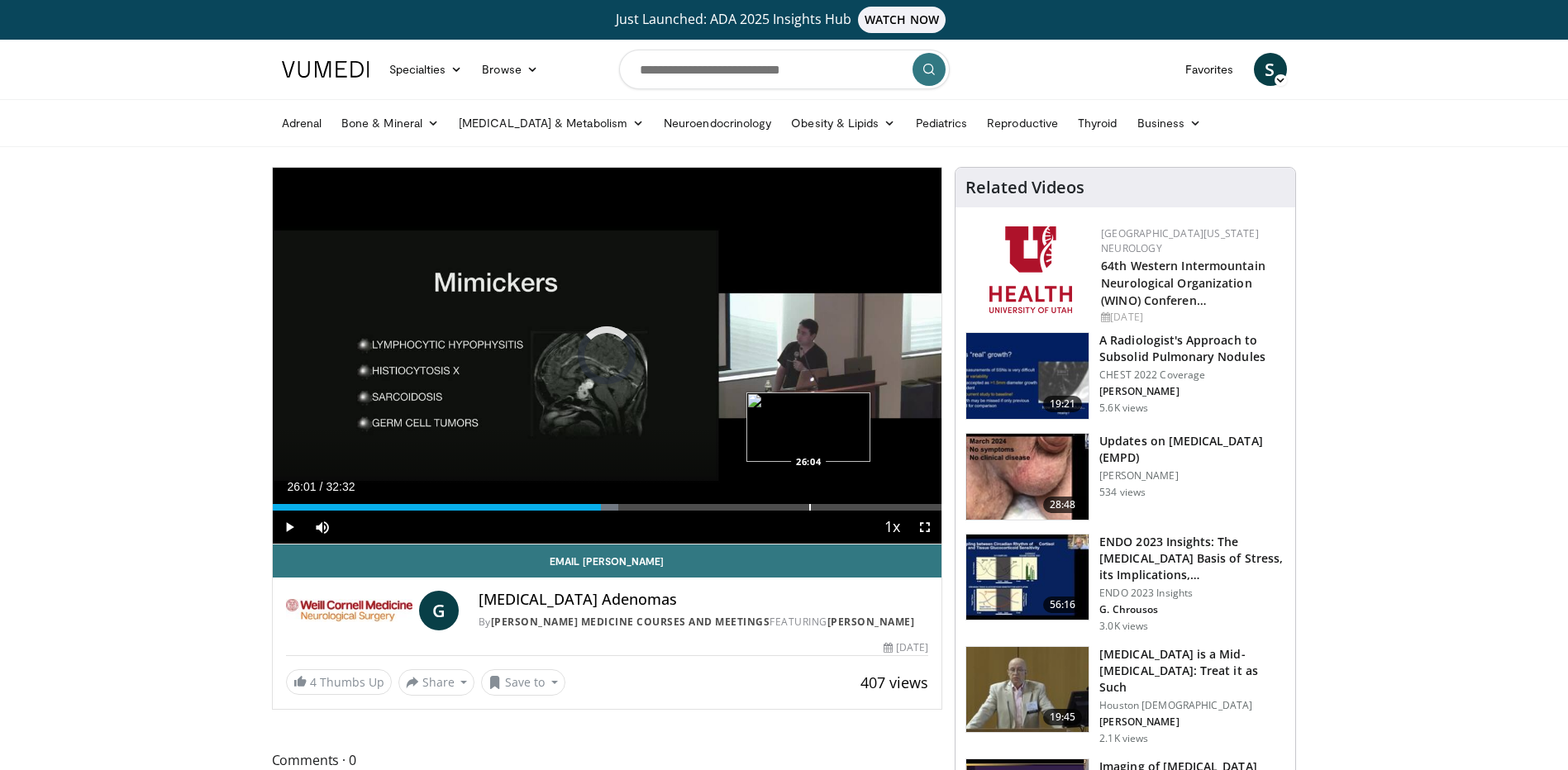
click at [809, 505] on div "Progress Bar" at bounding box center [810, 507] width 2 height 7
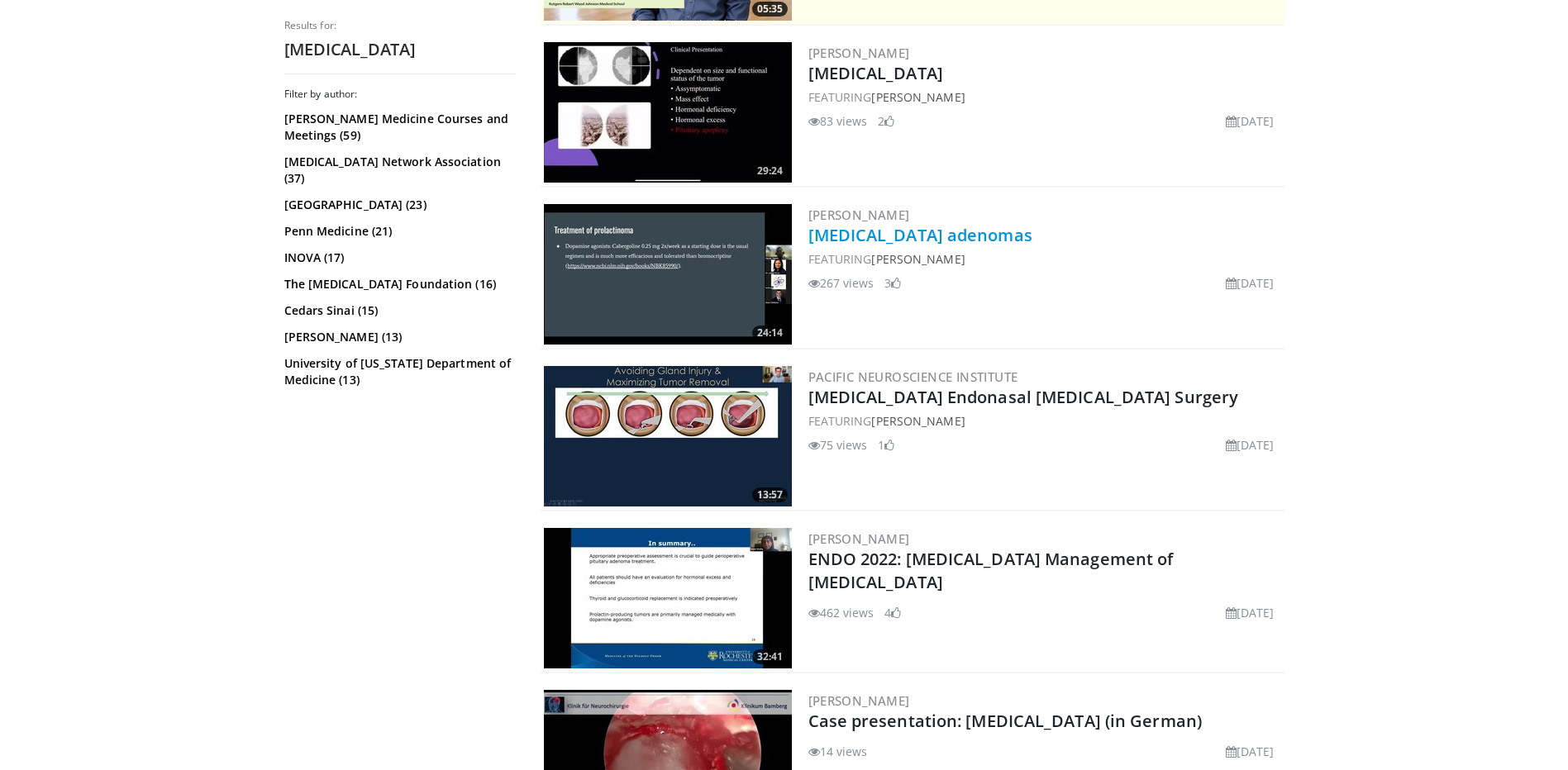
scroll to position [496, 0]
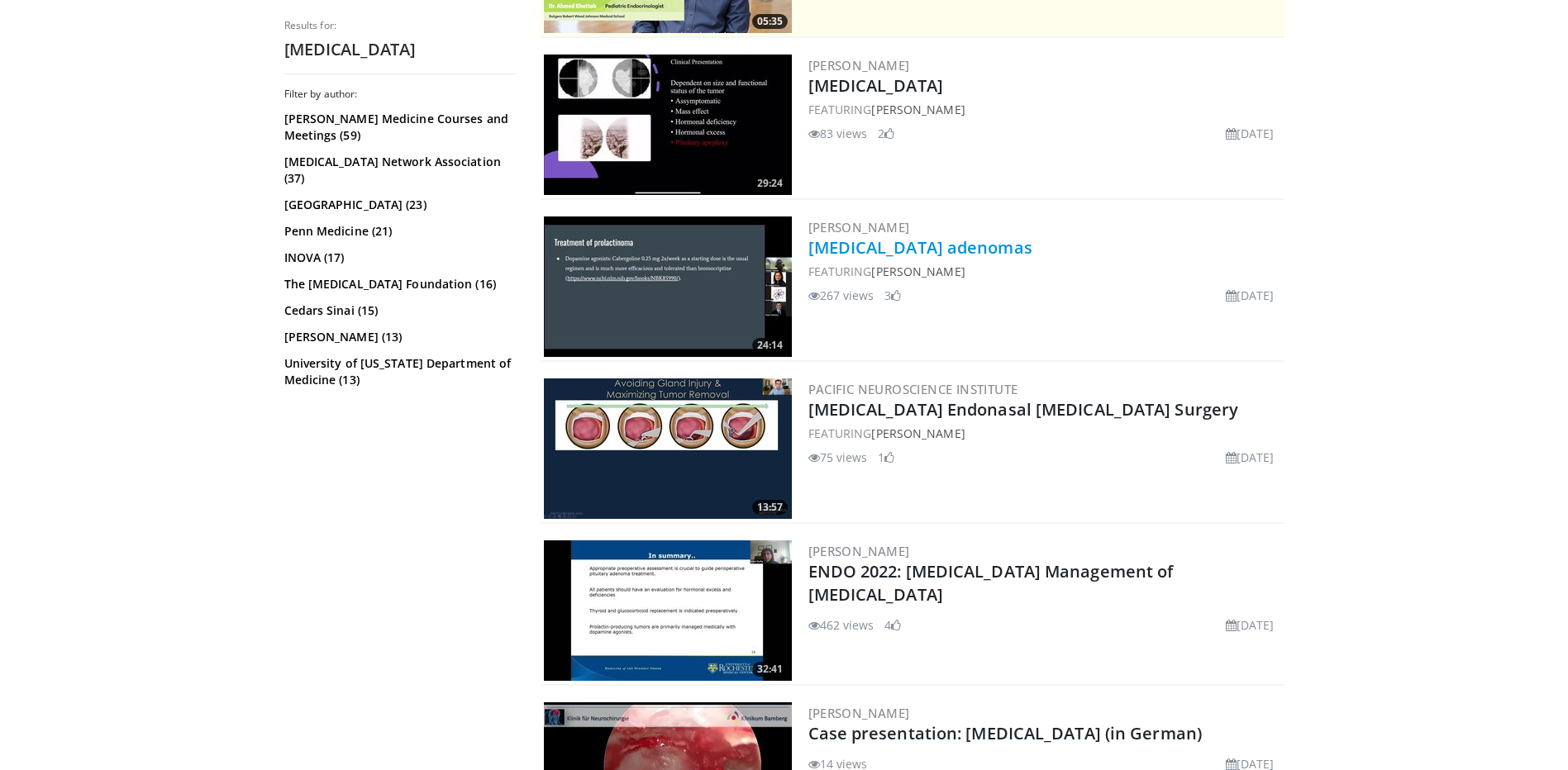
click at [905, 245] on link "Pituitary adenomas" at bounding box center [920, 248] width 224 height 23
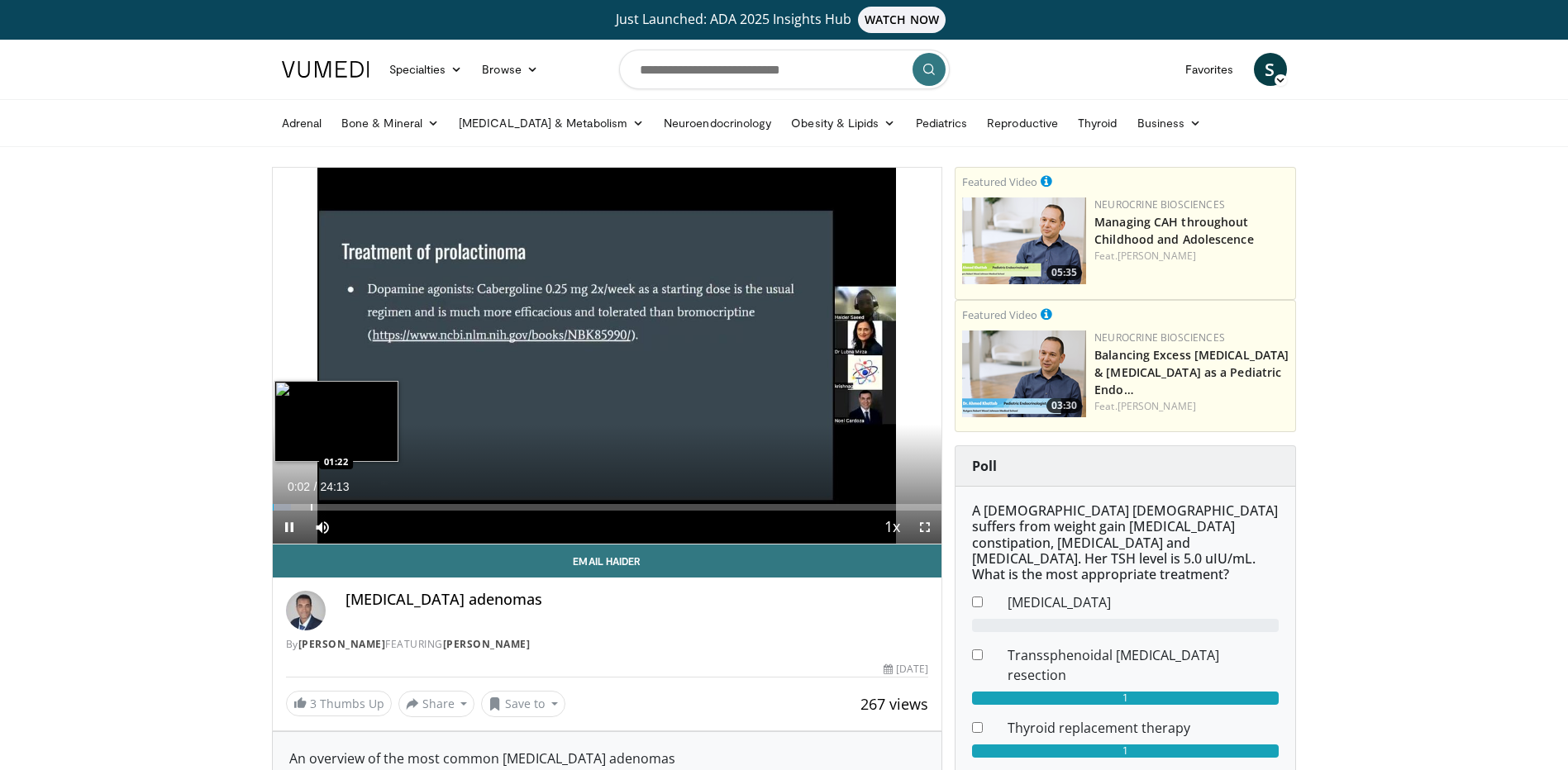
click at [310, 501] on div "Loaded : 2.73% 00:02 01:22" at bounding box center [608, 503] width 669 height 16
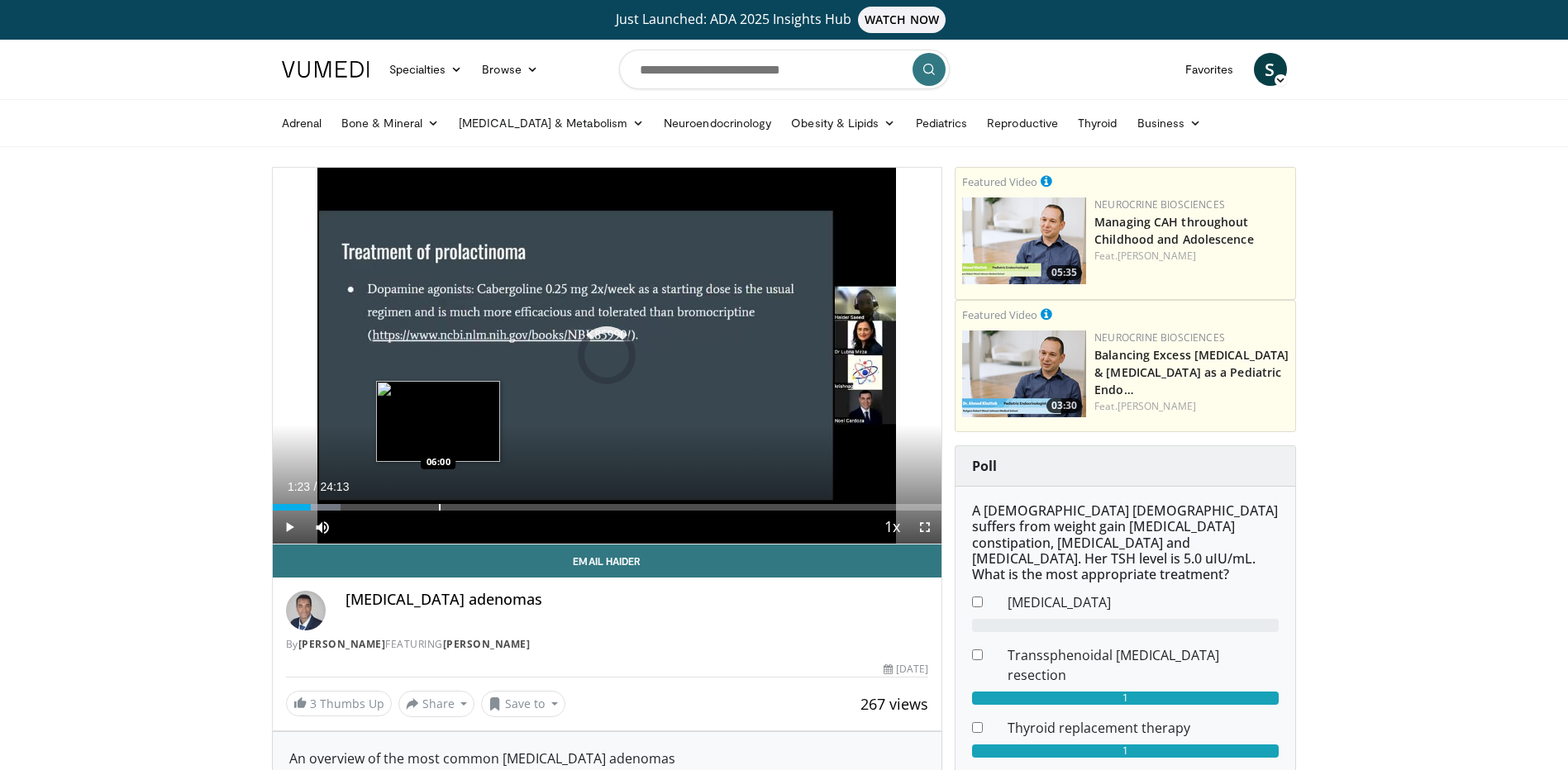
click at [440, 508] on div "Progress Bar" at bounding box center [440, 507] width 2 height 7
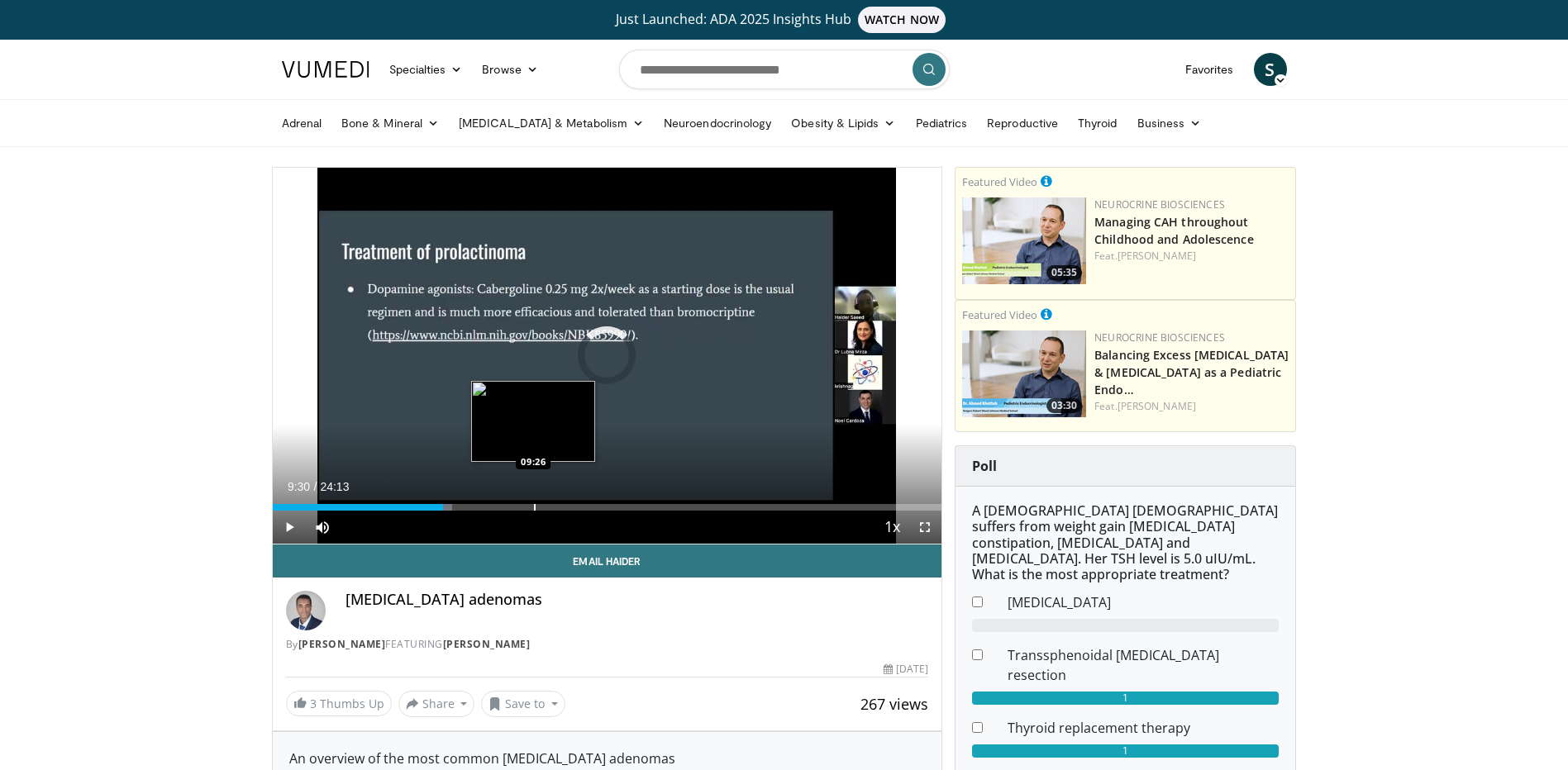
drag, startPoint x: 534, startPoint y: 508, endPoint x: 553, endPoint y: 504, distance: 19.4
click at [534, 507] on div "Progress Bar" at bounding box center [535, 507] width 2 height 7
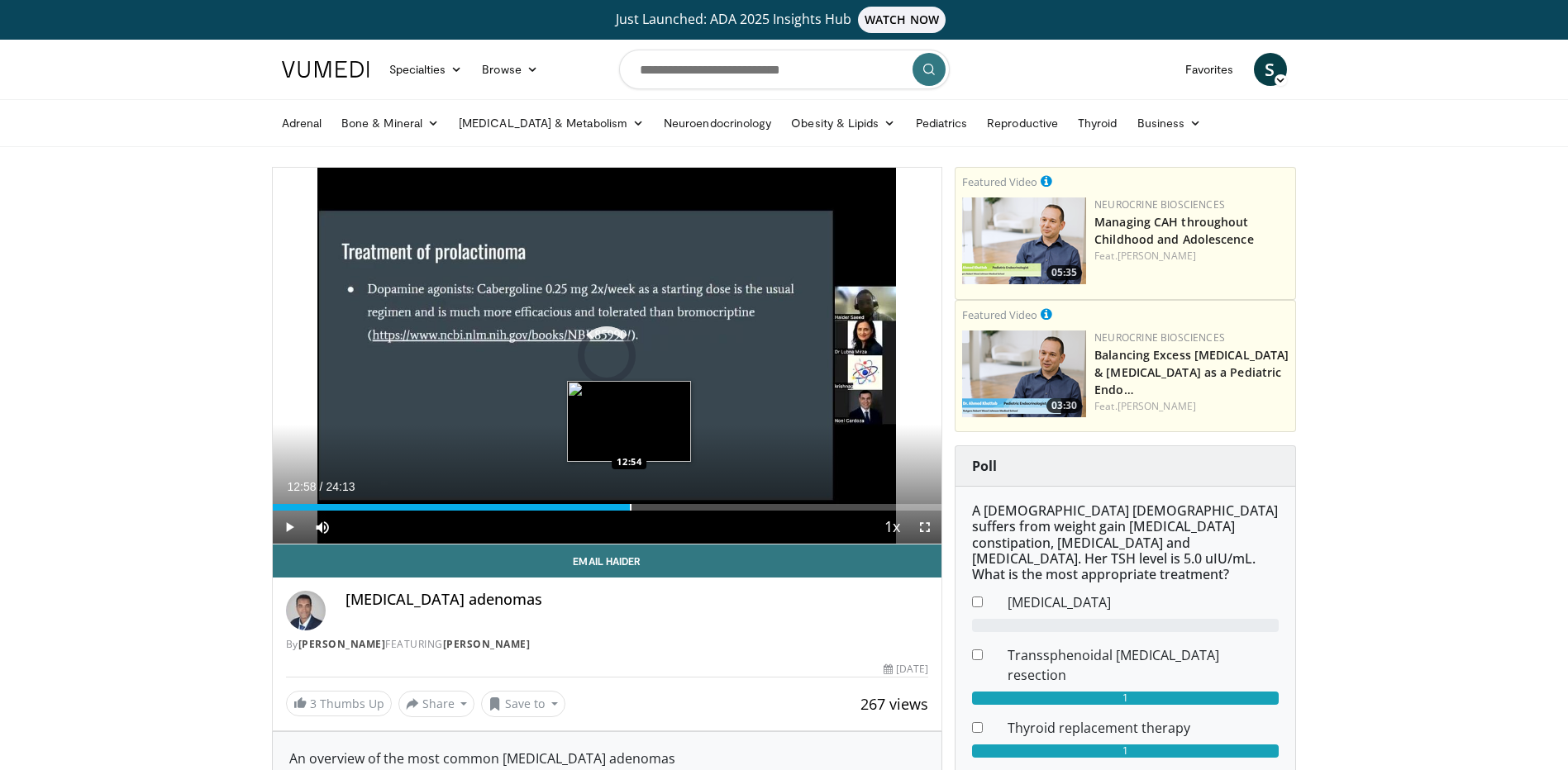
click at [630, 503] on div "Loaded : 40.96% 12:58 12:54" at bounding box center [608, 503] width 669 height 16
click at [702, 500] on div "Loaded : 55.98% 12:58 15:30" at bounding box center [608, 503] width 669 height 16
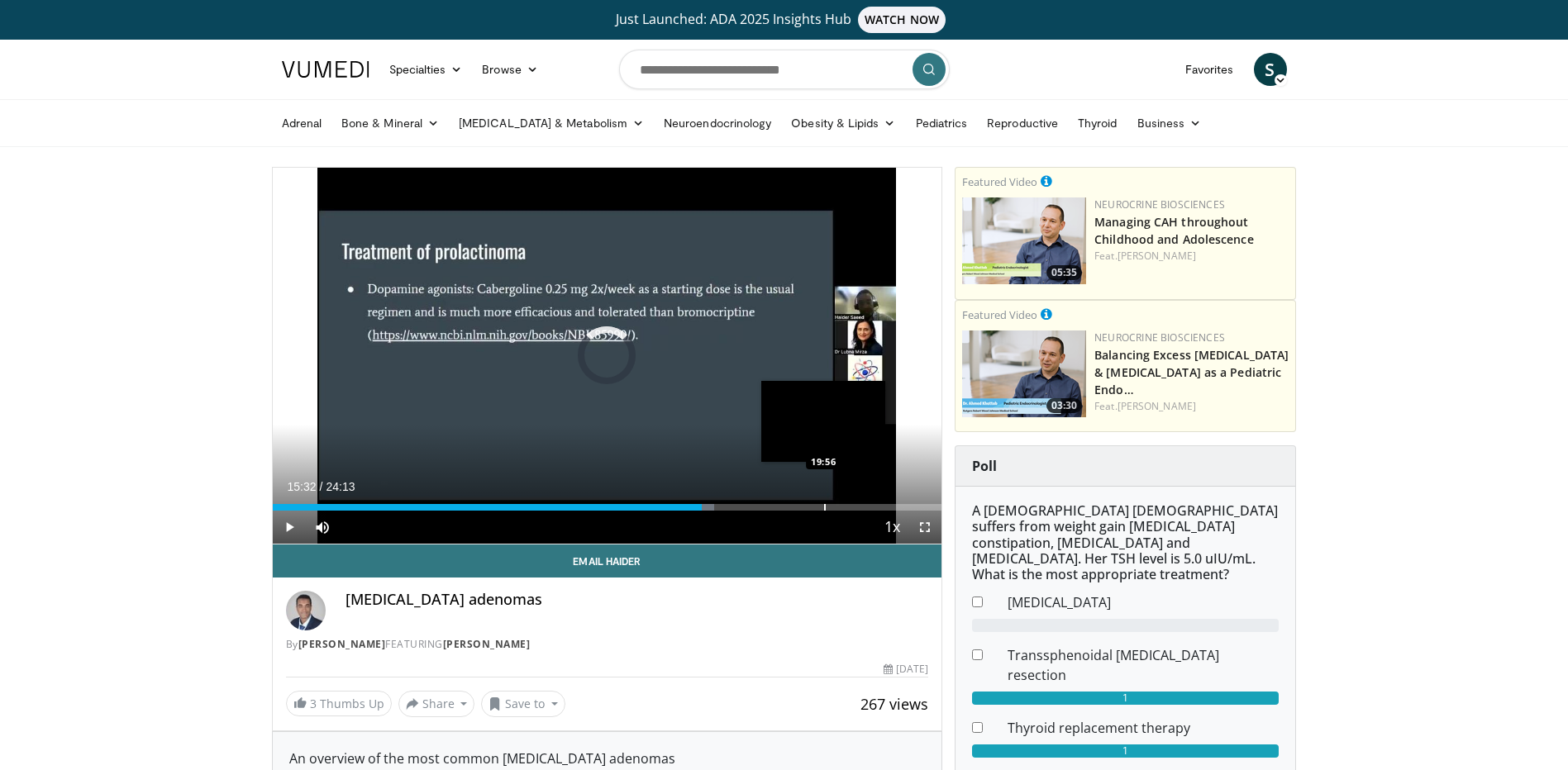
click at [824, 497] on div "Loaded : 66.07% 15:32 19:56" at bounding box center [608, 503] width 669 height 16
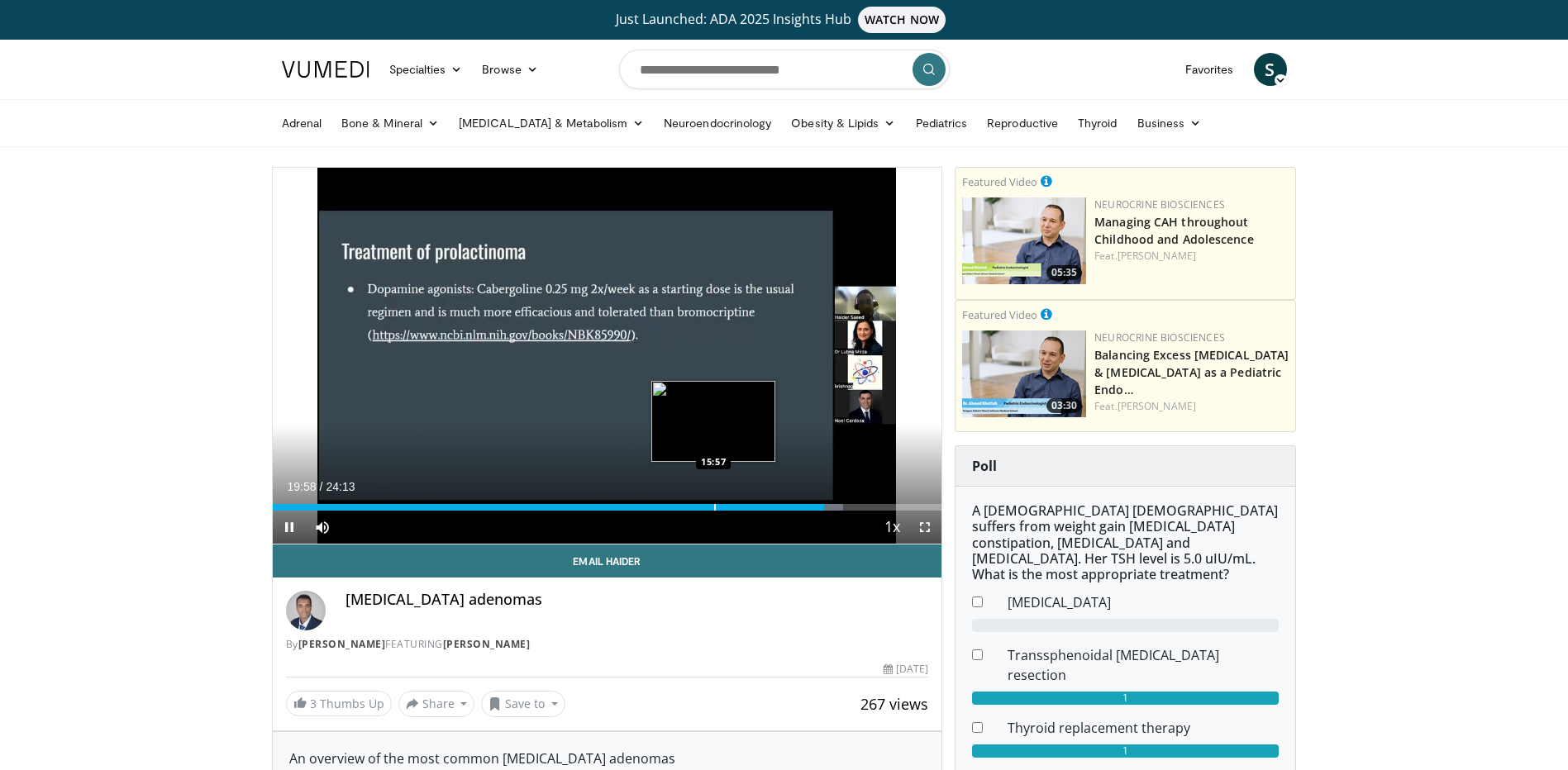
click at [714, 497] on div "Loaded : 85.34% 19:58 15:57" at bounding box center [608, 503] width 669 height 16
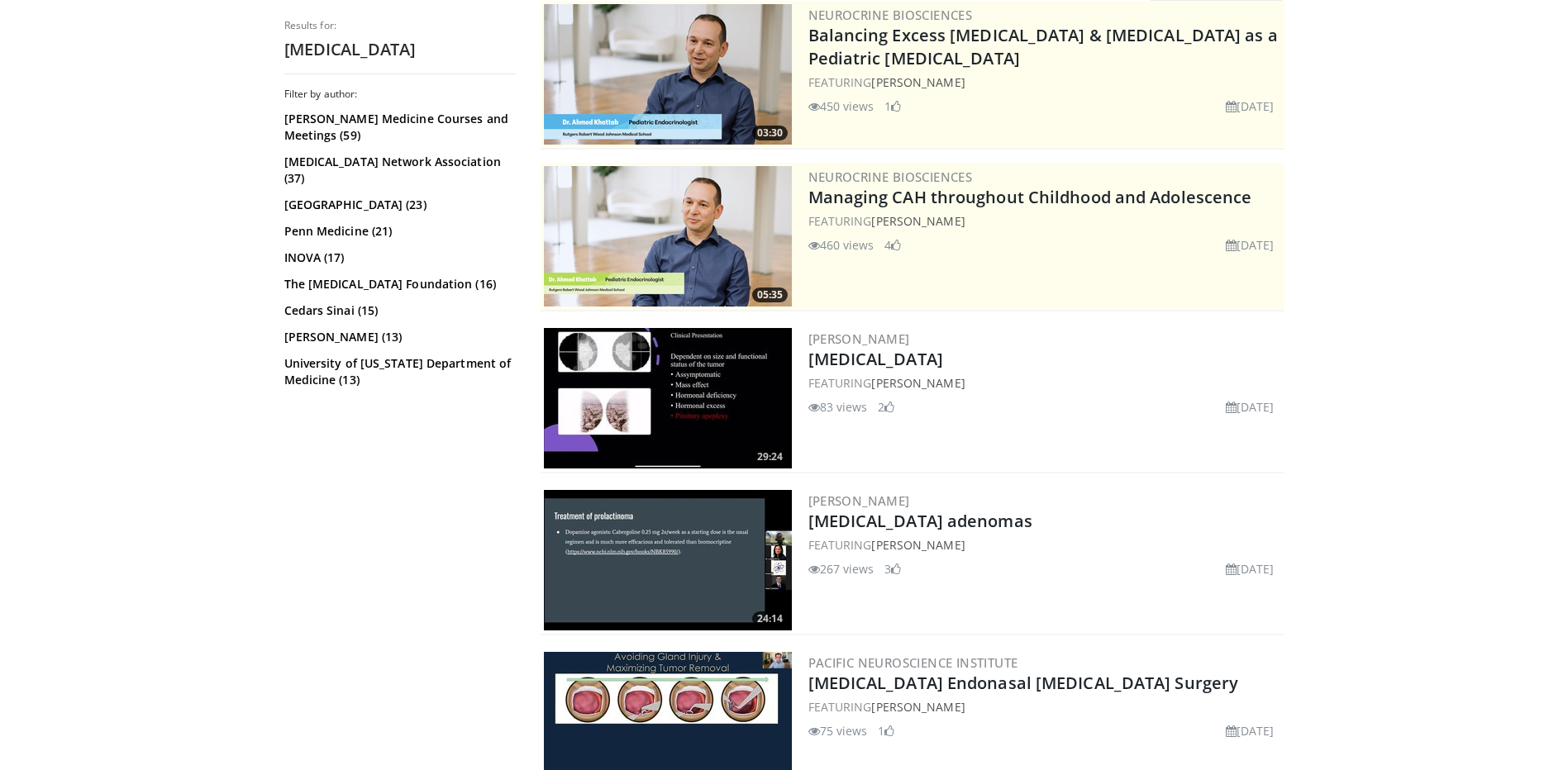
scroll to position [165, 0]
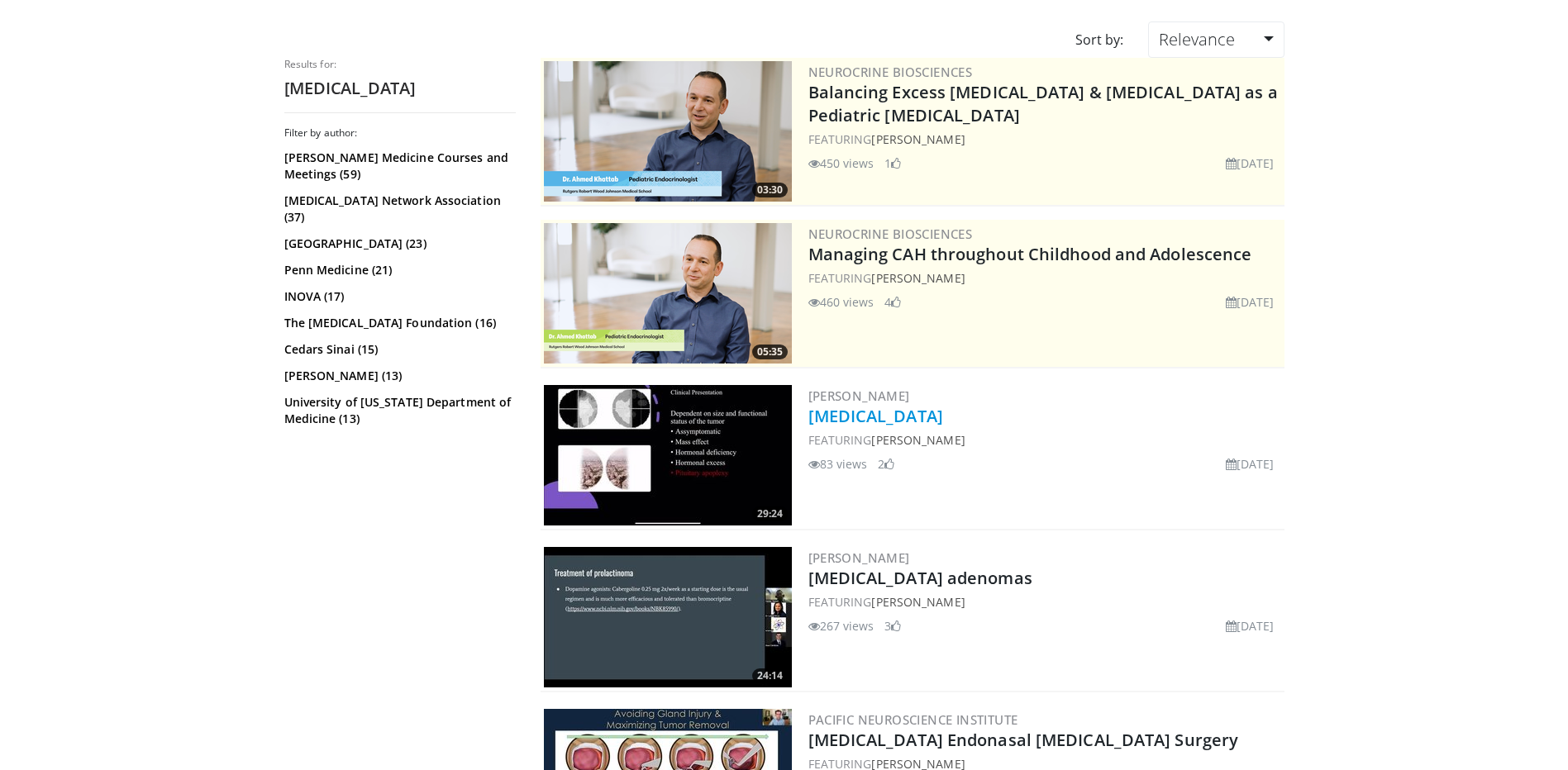
click at [906, 413] on link "[MEDICAL_DATA]" at bounding box center [876, 416] width 135 height 23
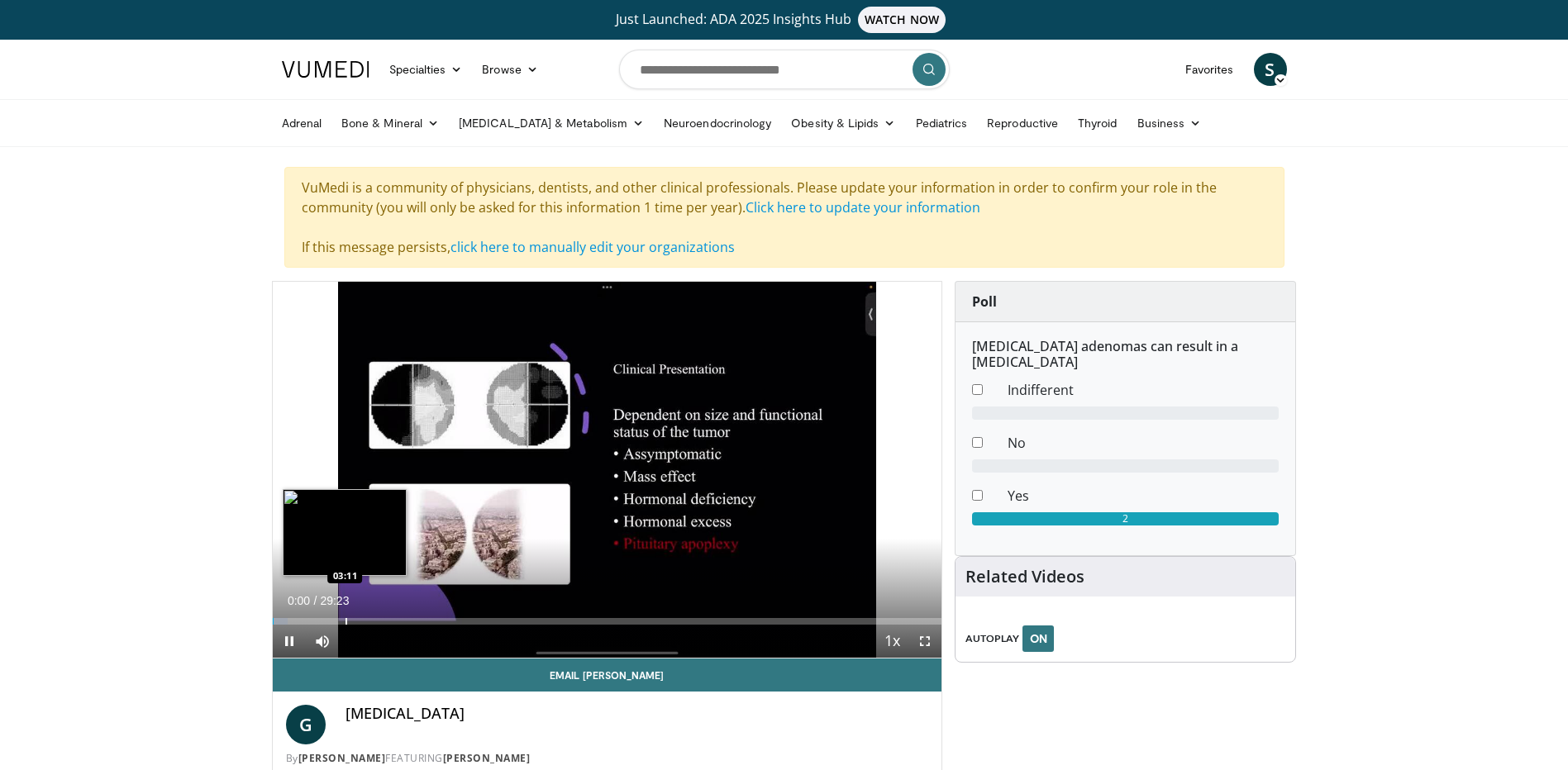
click at [347, 615] on div "Loaded : 2.25% 00:00 03:11" at bounding box center [608, 617] width 669 height 16
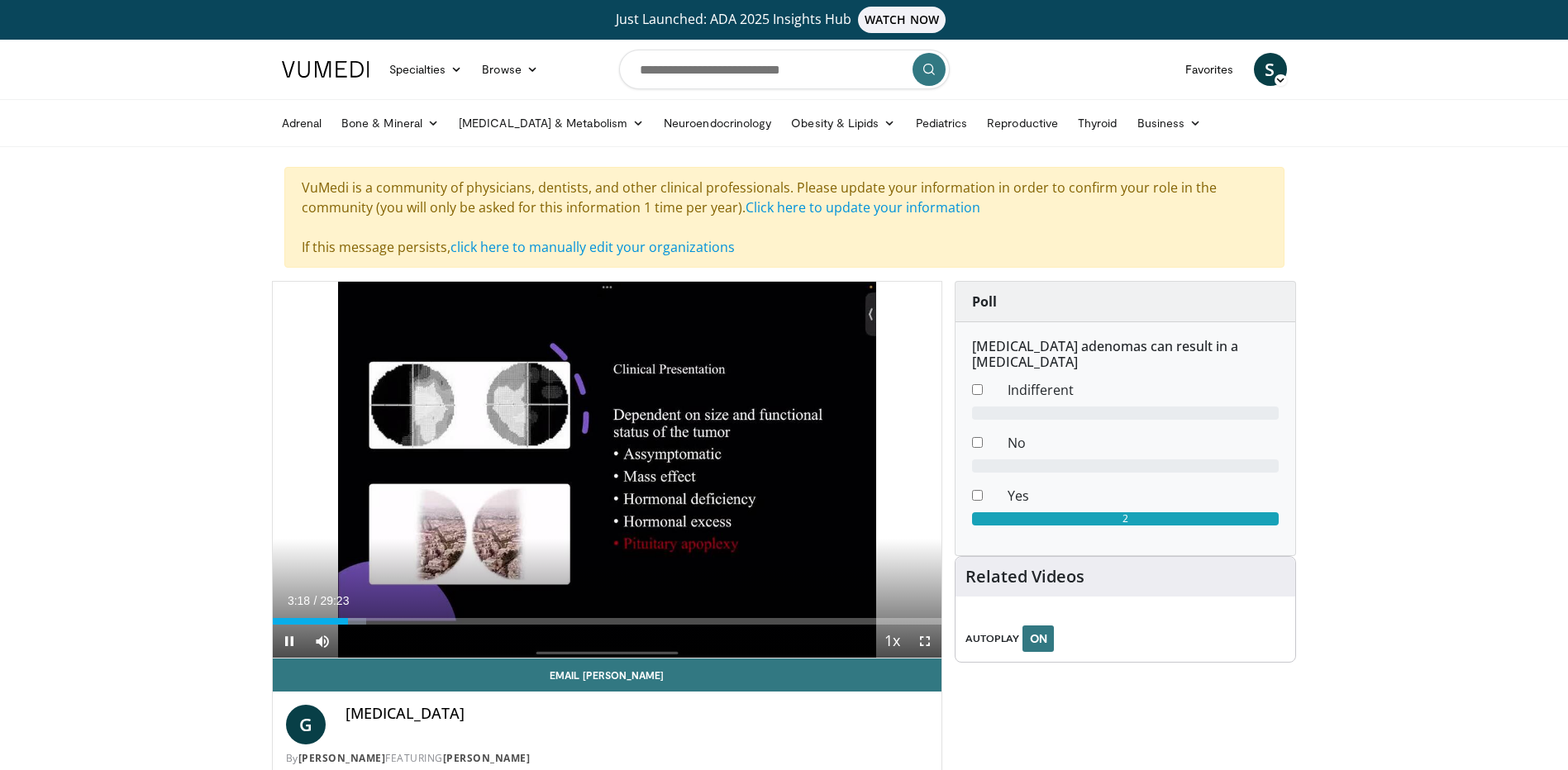
click at [462, 625] on div "Current Time 3:18 / Duration 29:23 Pause Skip Backward Skip Forward Mute Loaded…" at bounding box center [608, 642] width 669 height 33
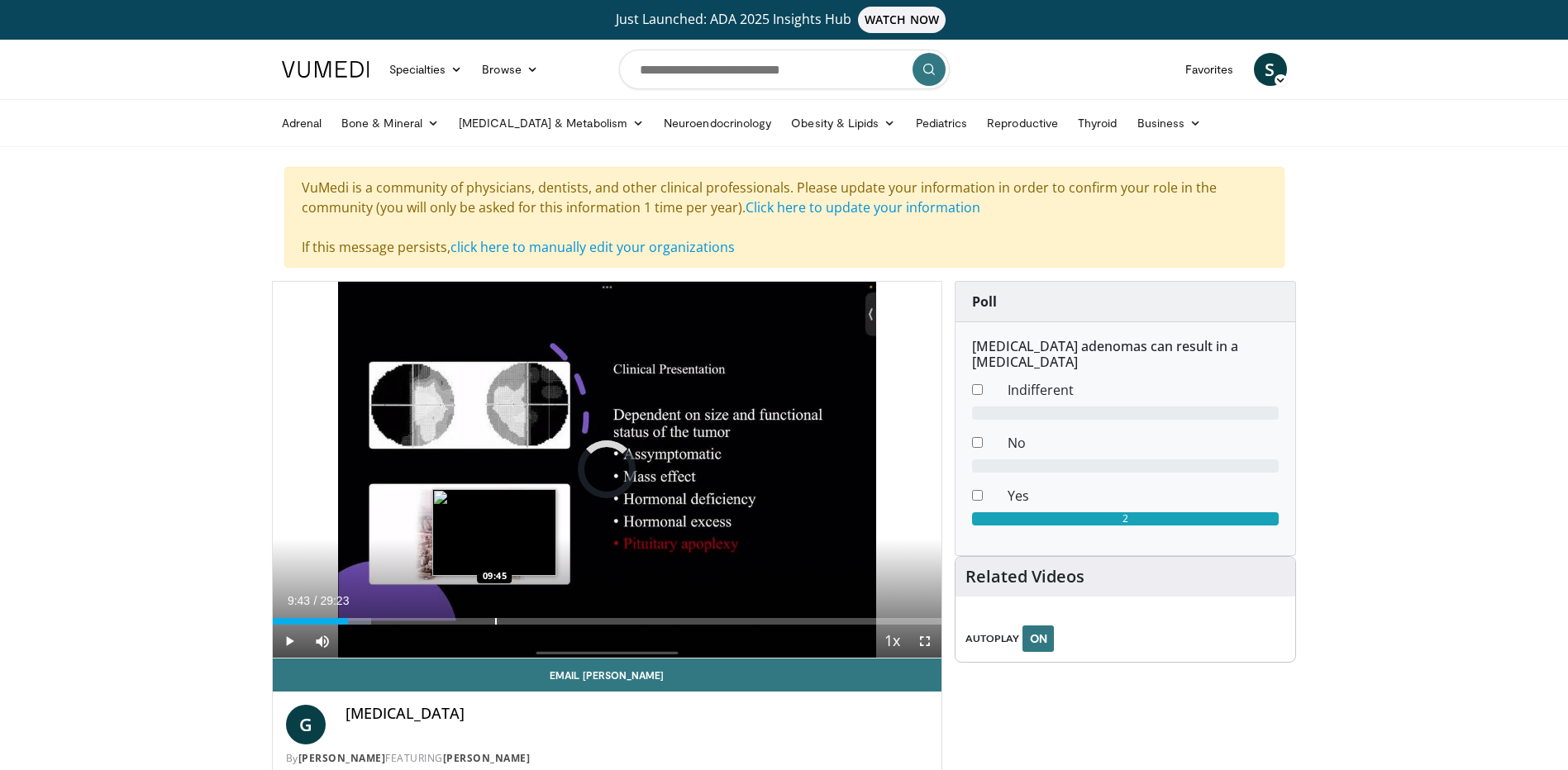
click at [495, 618] on div "Progress Bar" at bounding box center [496, 621] width 2 height 7
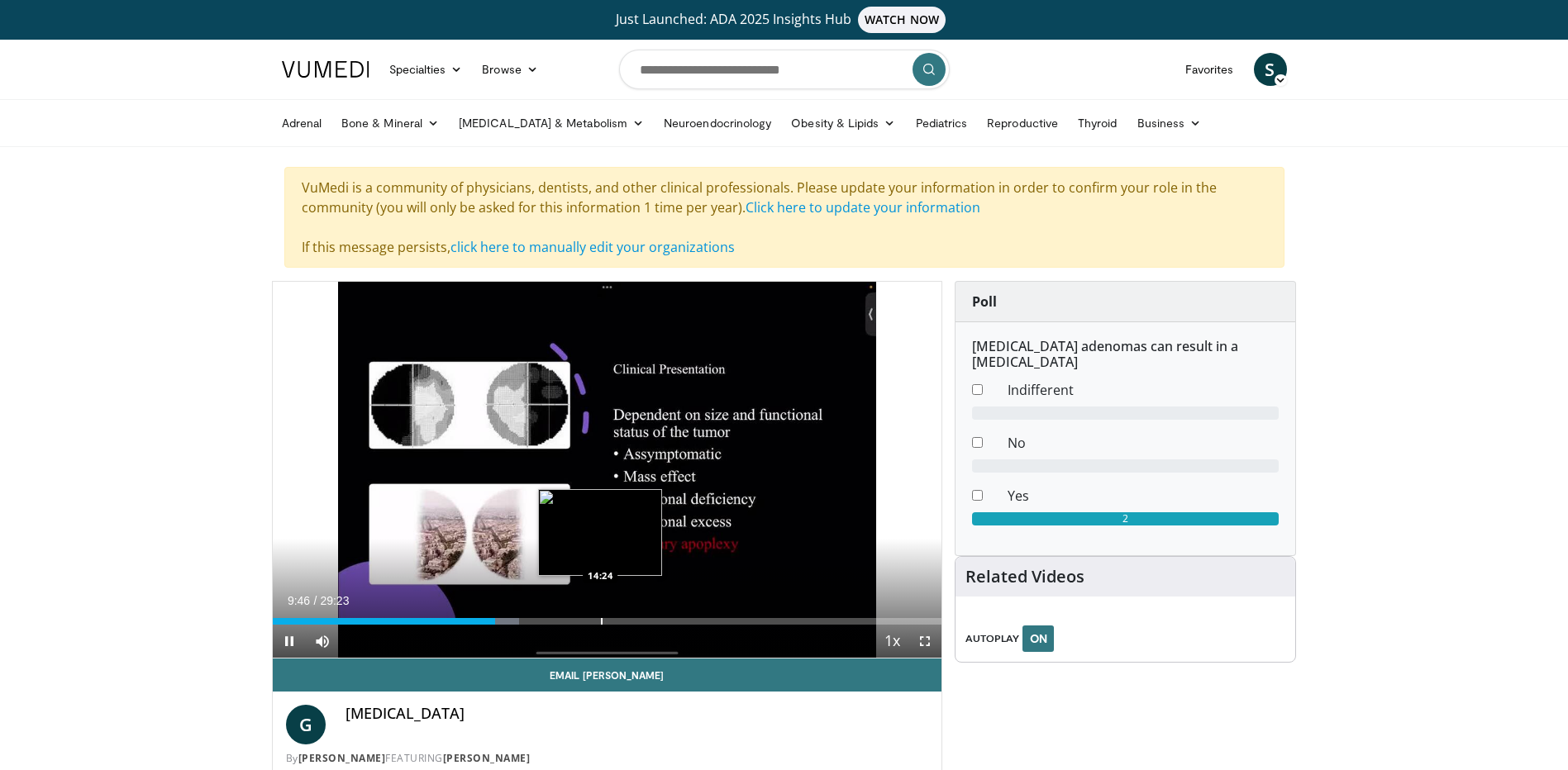
click at [601, 623] on div "Progress Bar" at bounding box center [602, 621] width 2 height 7
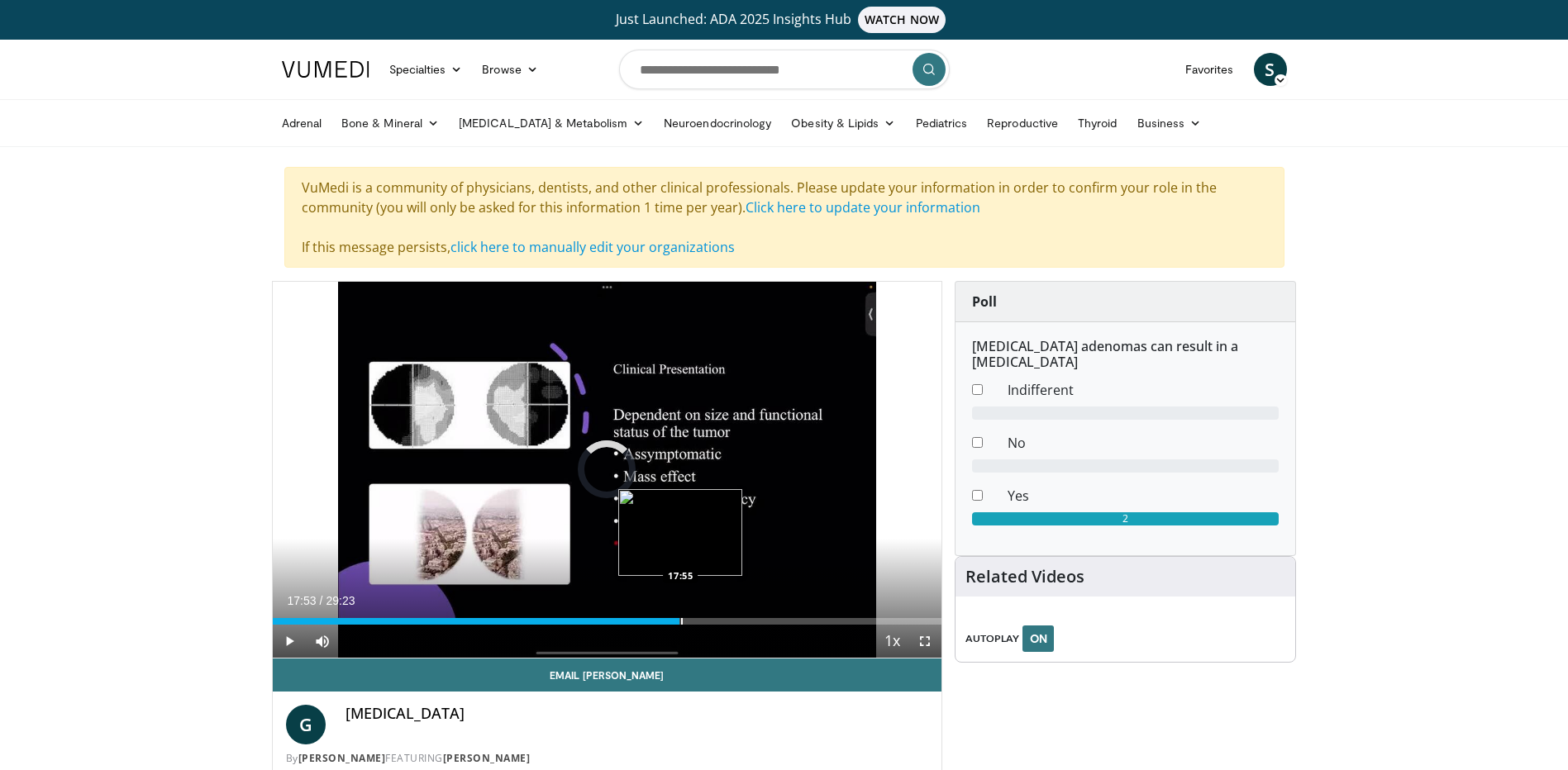
click at [681, 621] on div "Progress Bar" at bounding box center [682, 621] width 2 height 7
click at [732, 619] on div "Progress Bar" at bounding box center [733, 621] width 2 height 7
click at [789, 618] on div "Loaded : 71.99% 20:09 22:38" at bounding box center [608, 617] width 669 height 16
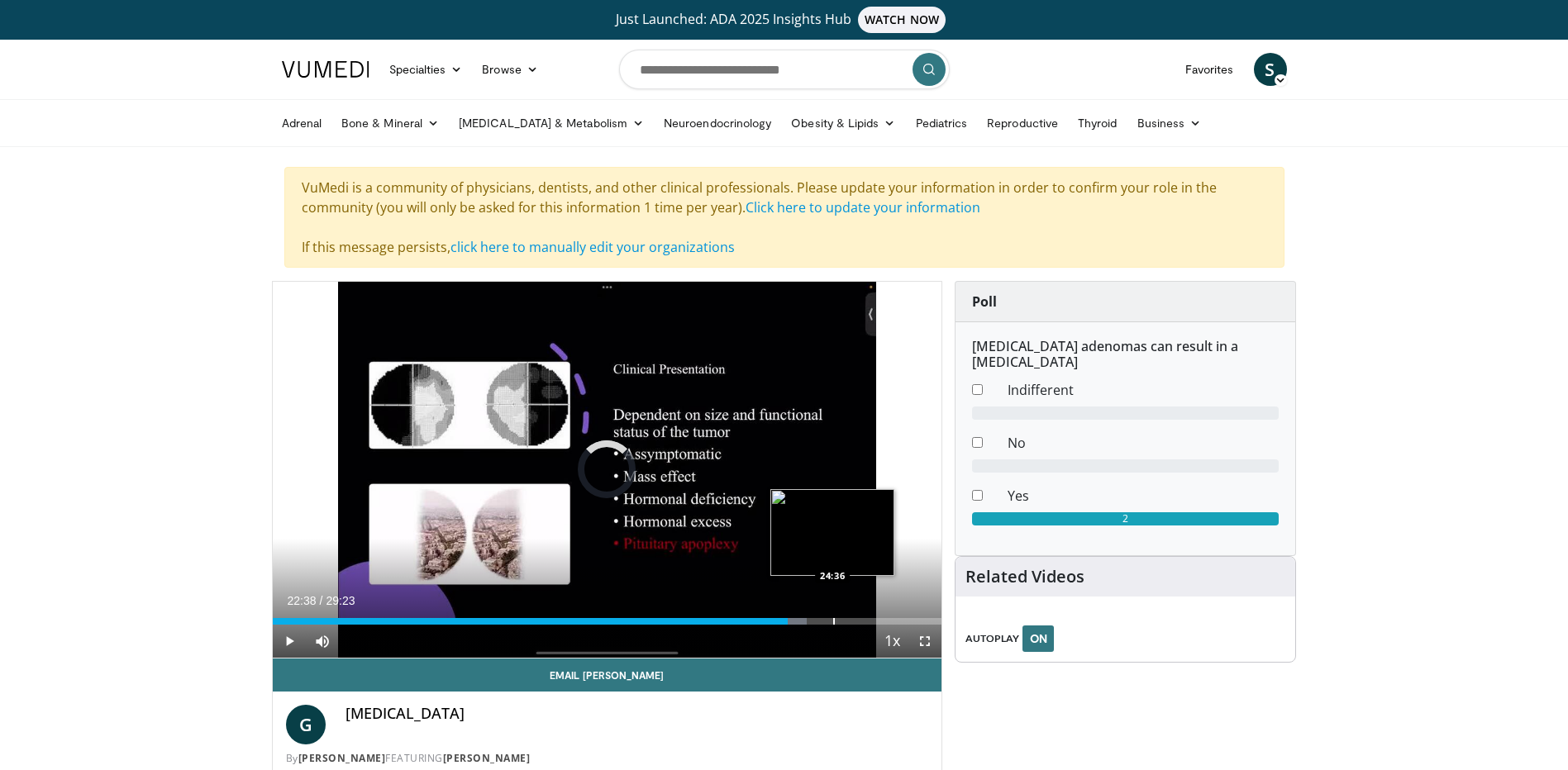
click at [833, 619] on div "Progress Bar" at bounding box center [834, 621] width 2 height 7
click at [879, 619] on div "Progress Bar" at bounding box center [880, 621] width 2 height 7
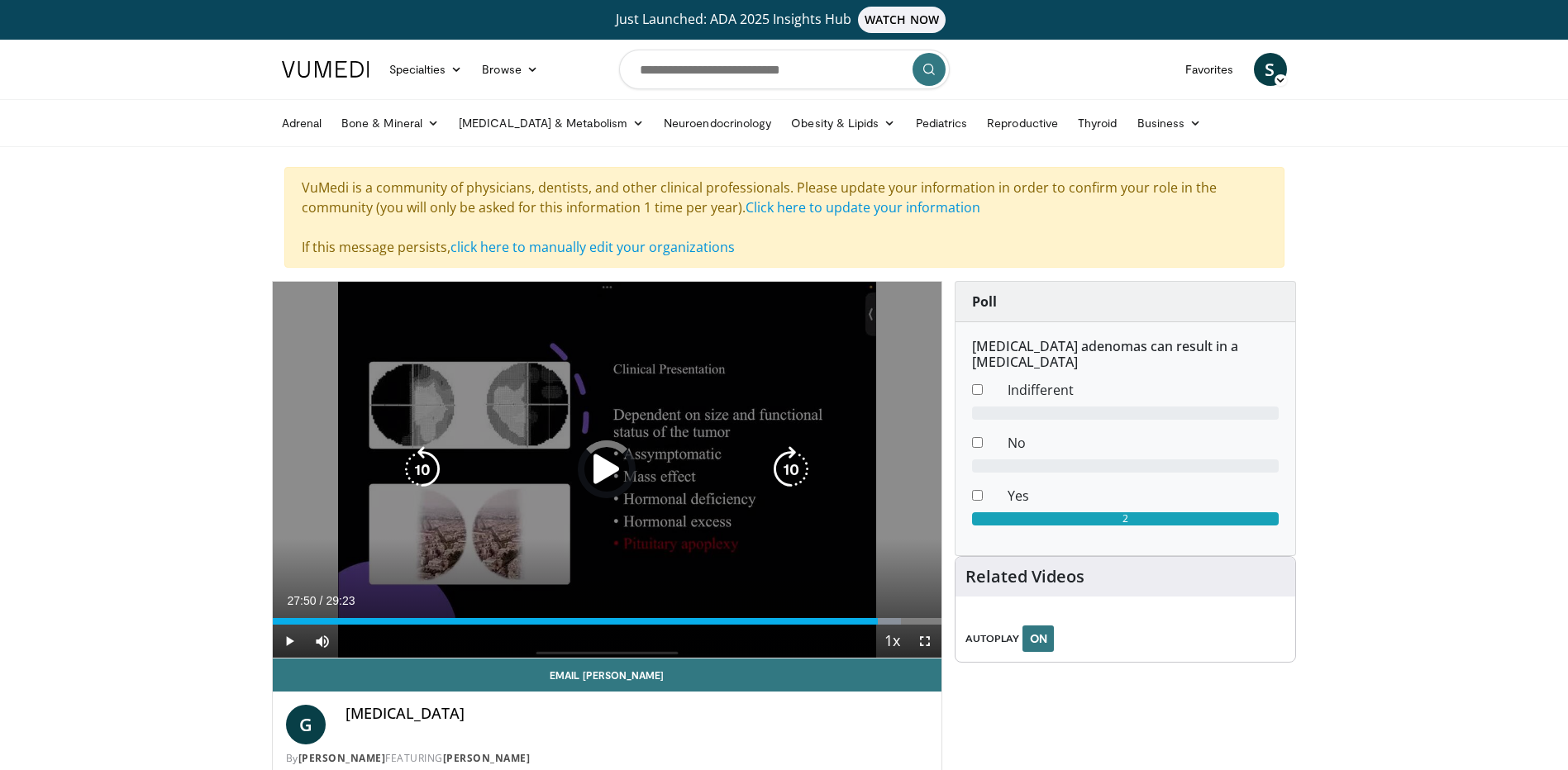
click at [906, 621] on div "Loaded : 93.92% 27:50 27:30" at bounding box center [608, 621] width 669 height 7
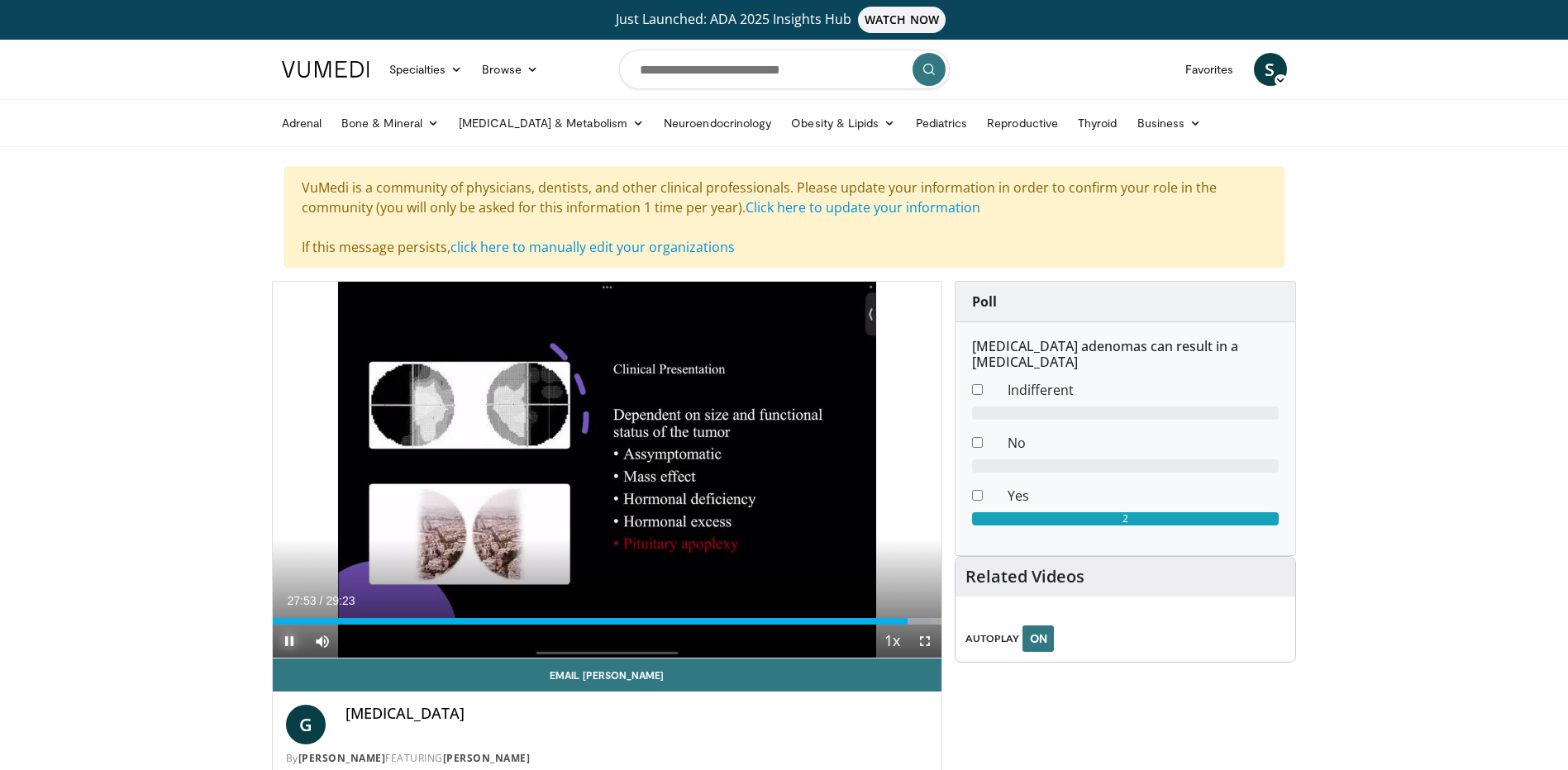
click at [284, 639] on span "Video Player" at bounding box center [290, 642] width 33 height 33
click at [796, 64] on input "Search topics, interventions" at bounding box center [785, 69] width 331 height 40
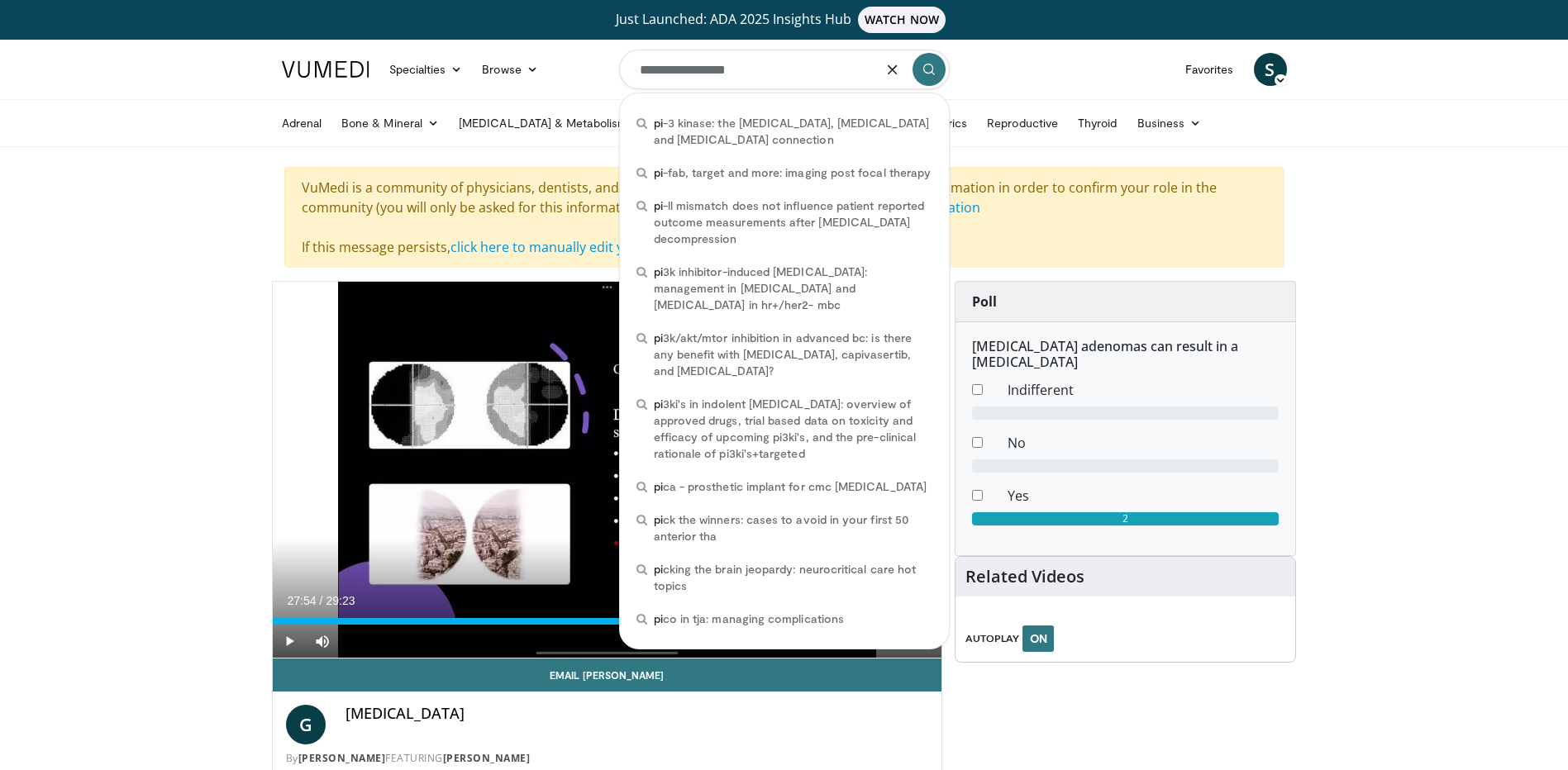
type input "**********"
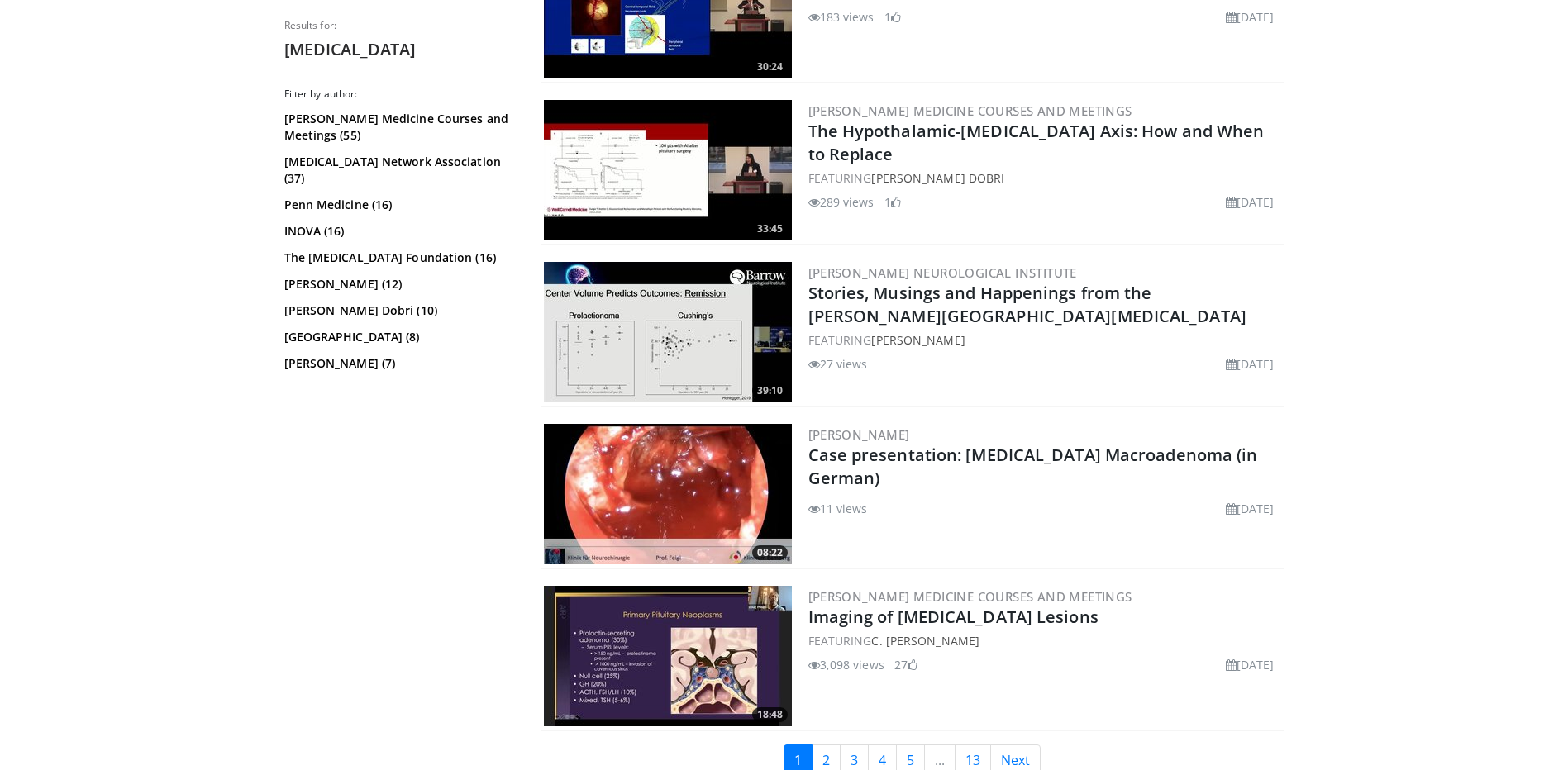
scroll to position [2561, 0]
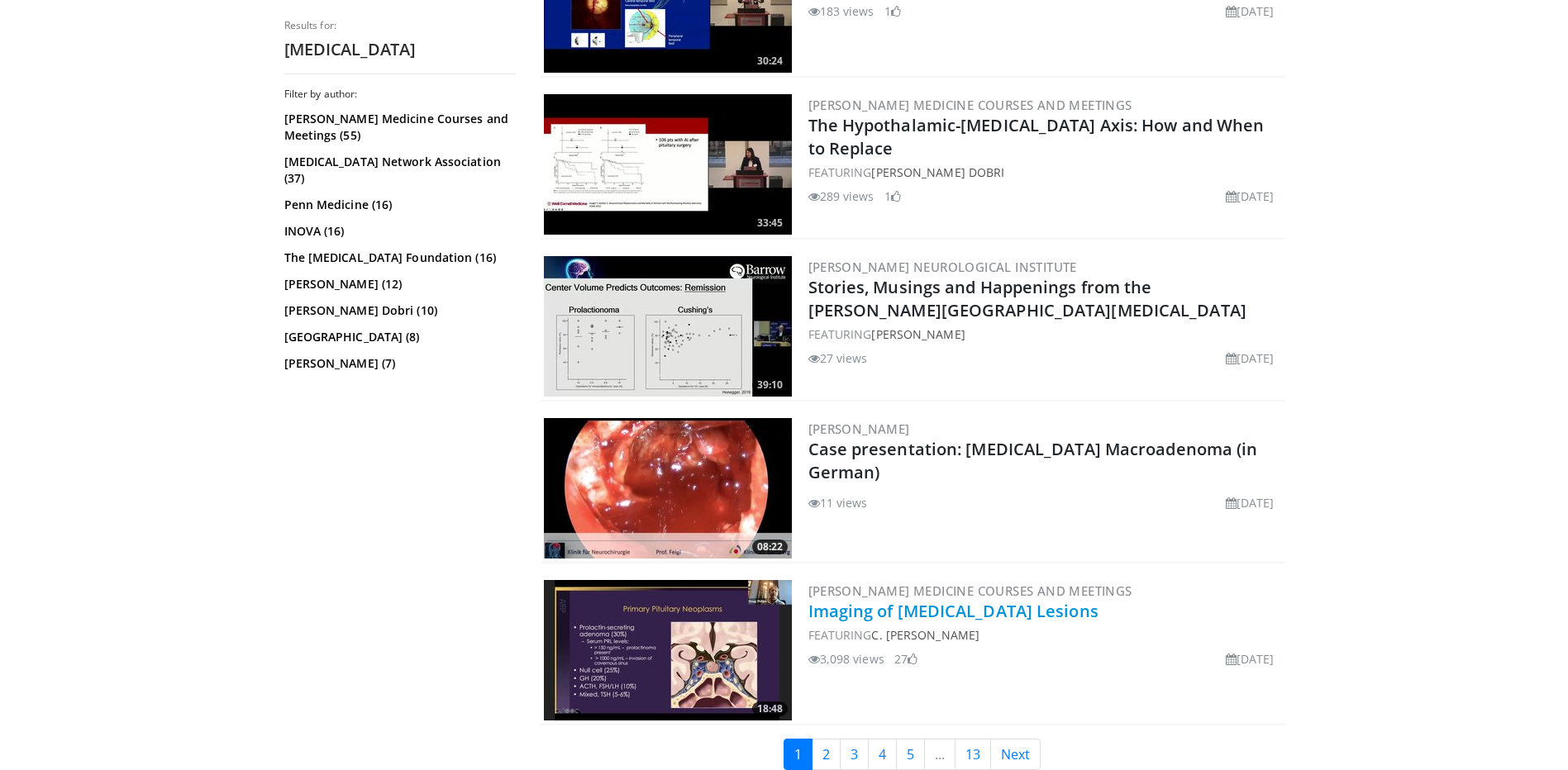
click at [904, 604] on link "Imaging of Pituitary Lesions" at bounding box center [953, 611] width 290 height 23
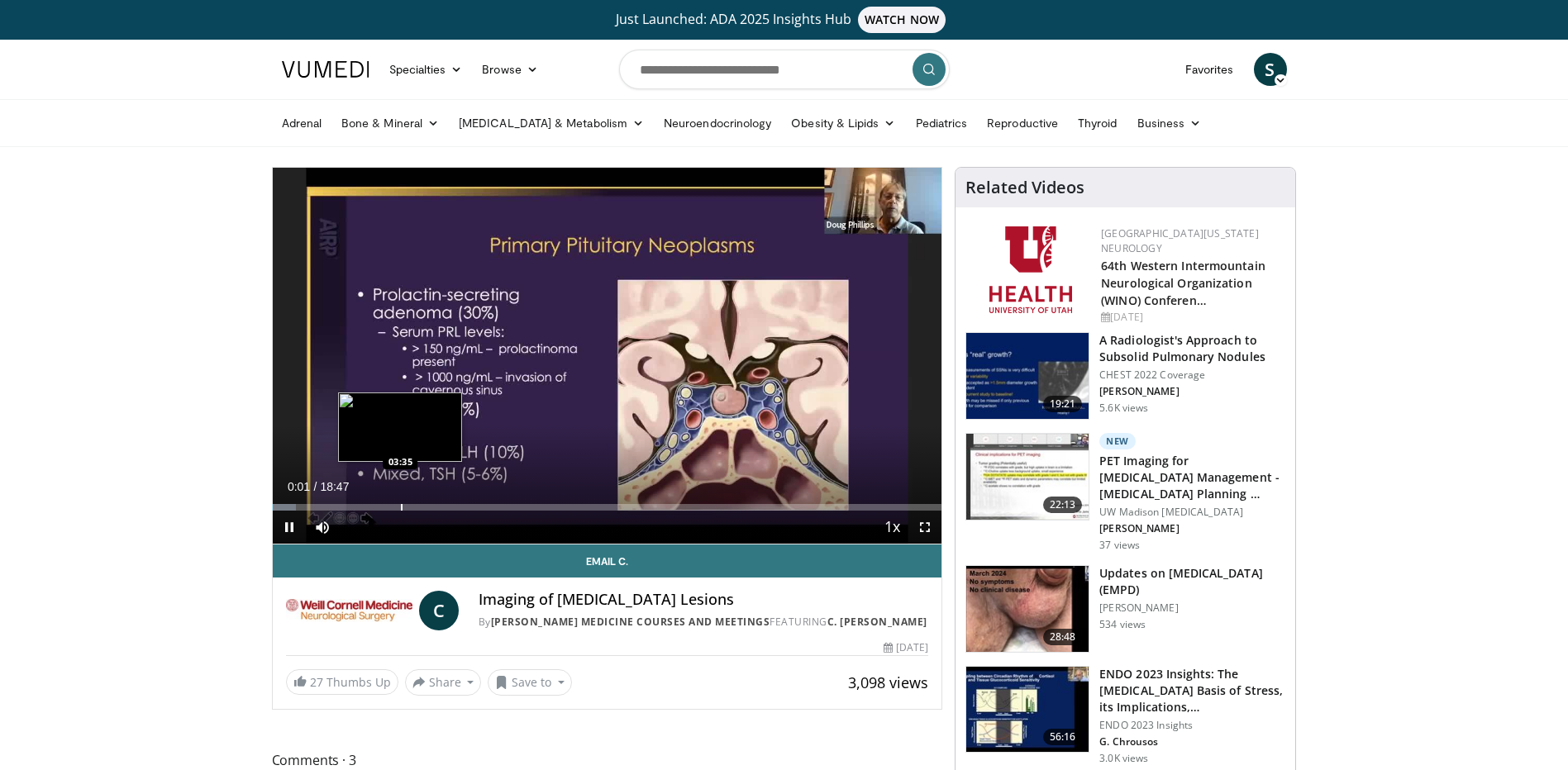
click at [435, 497] on div "Loaded : 3.54% 00:01 03:35" at bounding box center [608, 503] width 669 height 16
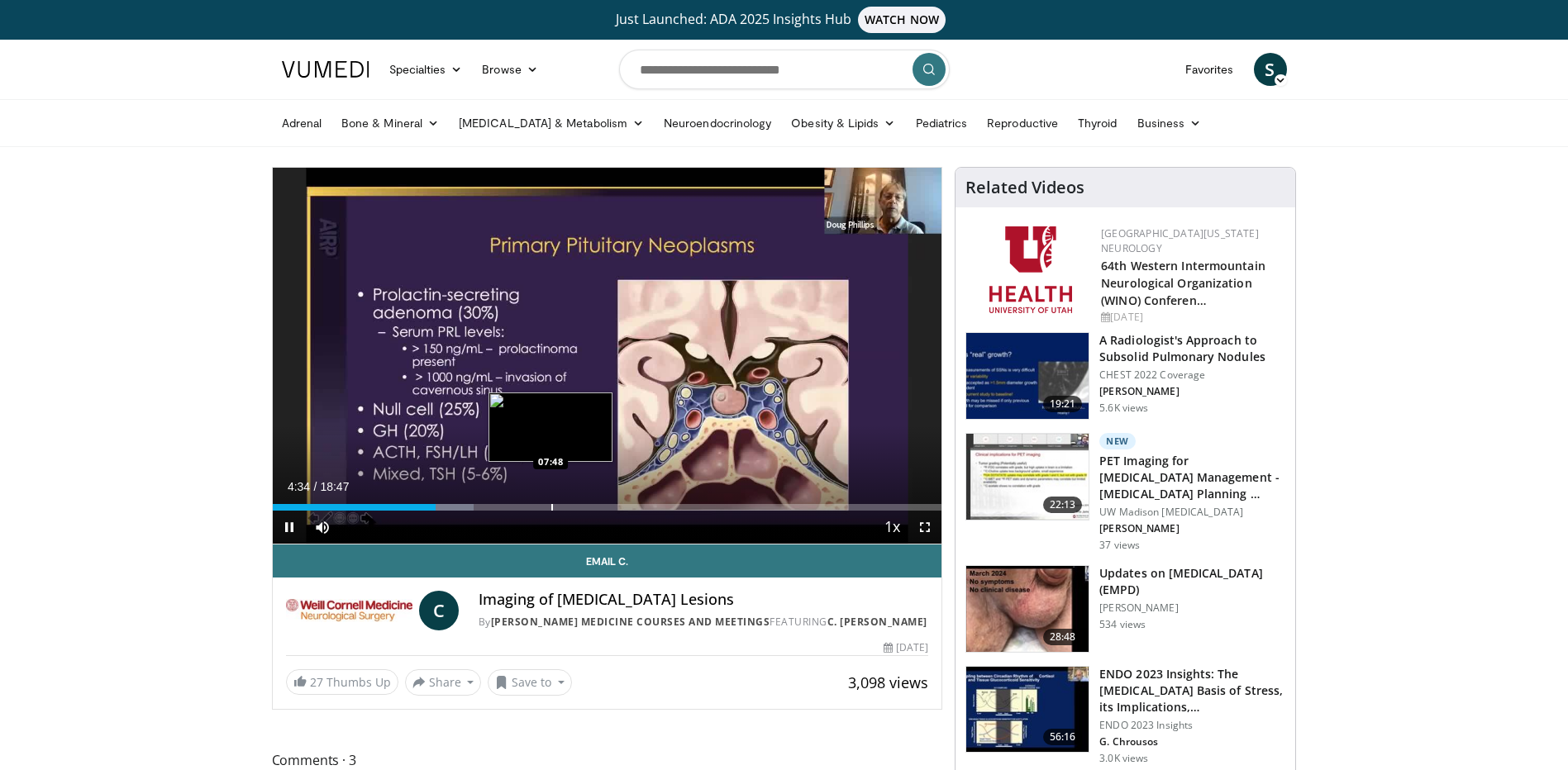
click at [552, 505] on div "Progress Bar" at bounding box center [552, 507] width 2 height 7
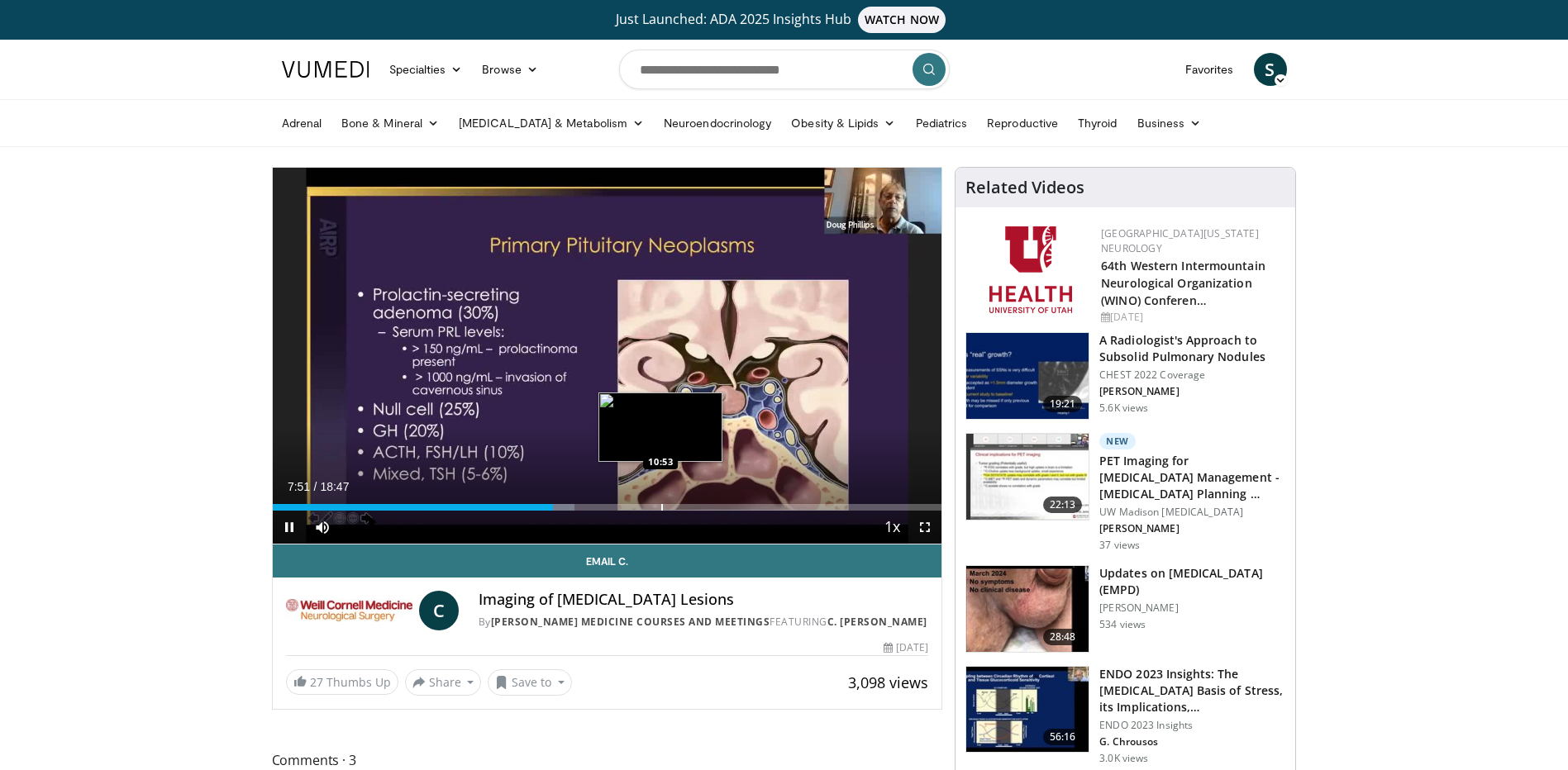
click at [662, 506] on div "Progress Bar" at bounding box center [663, 507] width 2 height 7
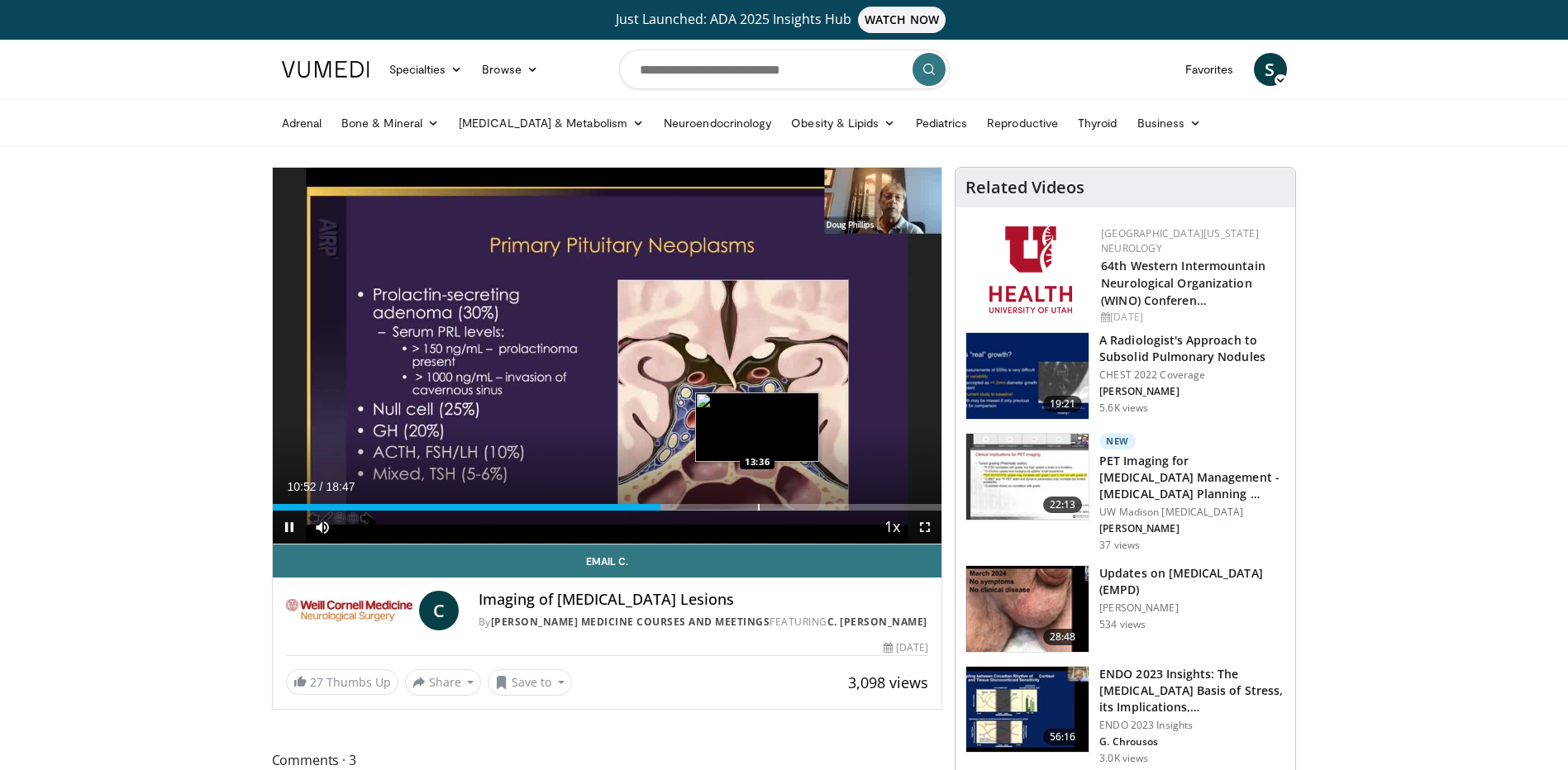
click at [758, 501] on div "Loaded : 59.45% 10:52 13:36" at bounding box center [608, 503] width 669 height 16
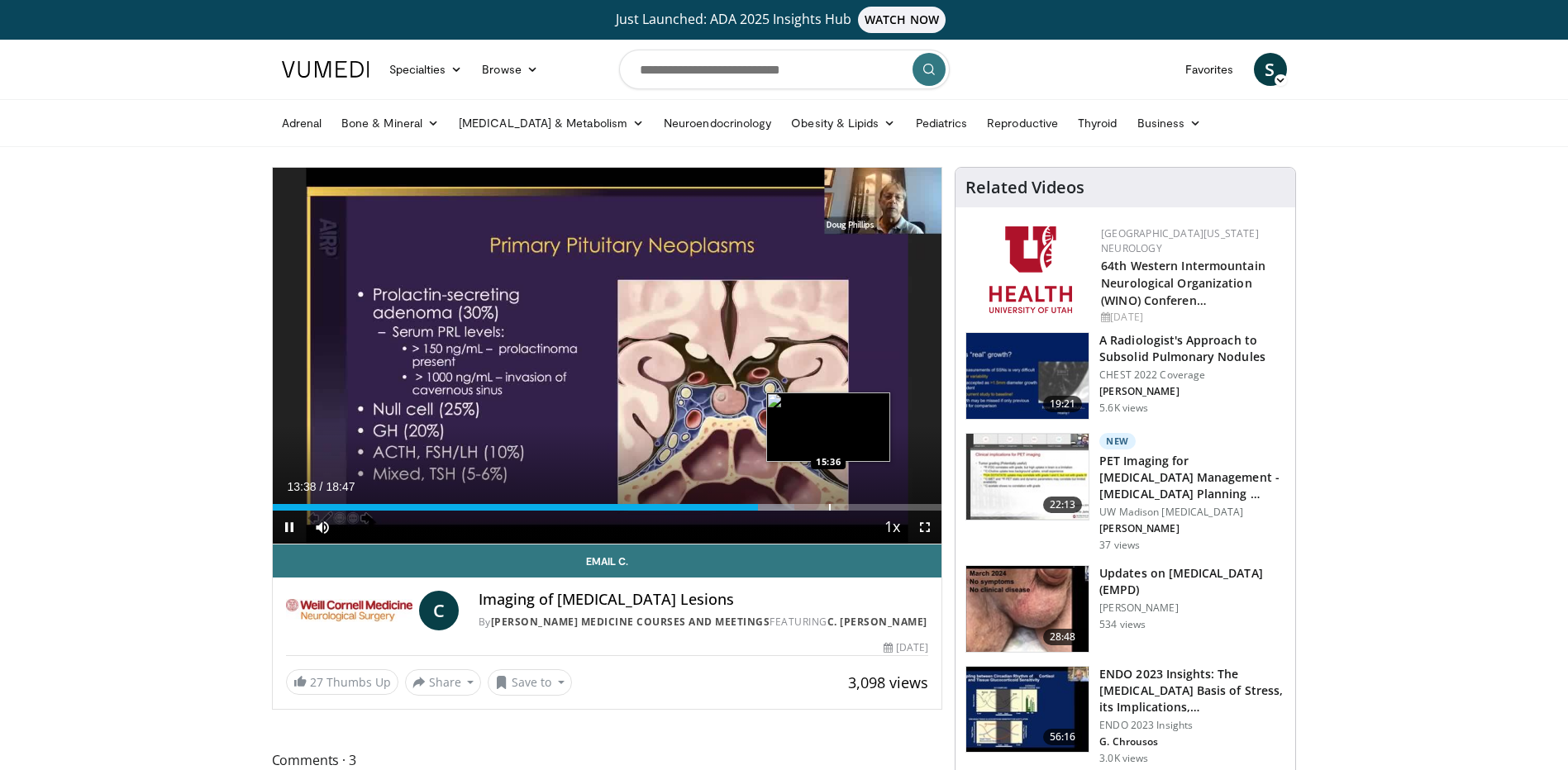
click at [830, 499] on div "Loaded : 77.96% 13:38 15:36" at bounding box center [608, 503] width 669 height 16
click at [868, 508] on div "Progress Bar" at bounding box center [869, 507] width 2 height 7
click at [890, 505] on div "Progress Bar" at bounding box center [891, 507] width 2 height 7
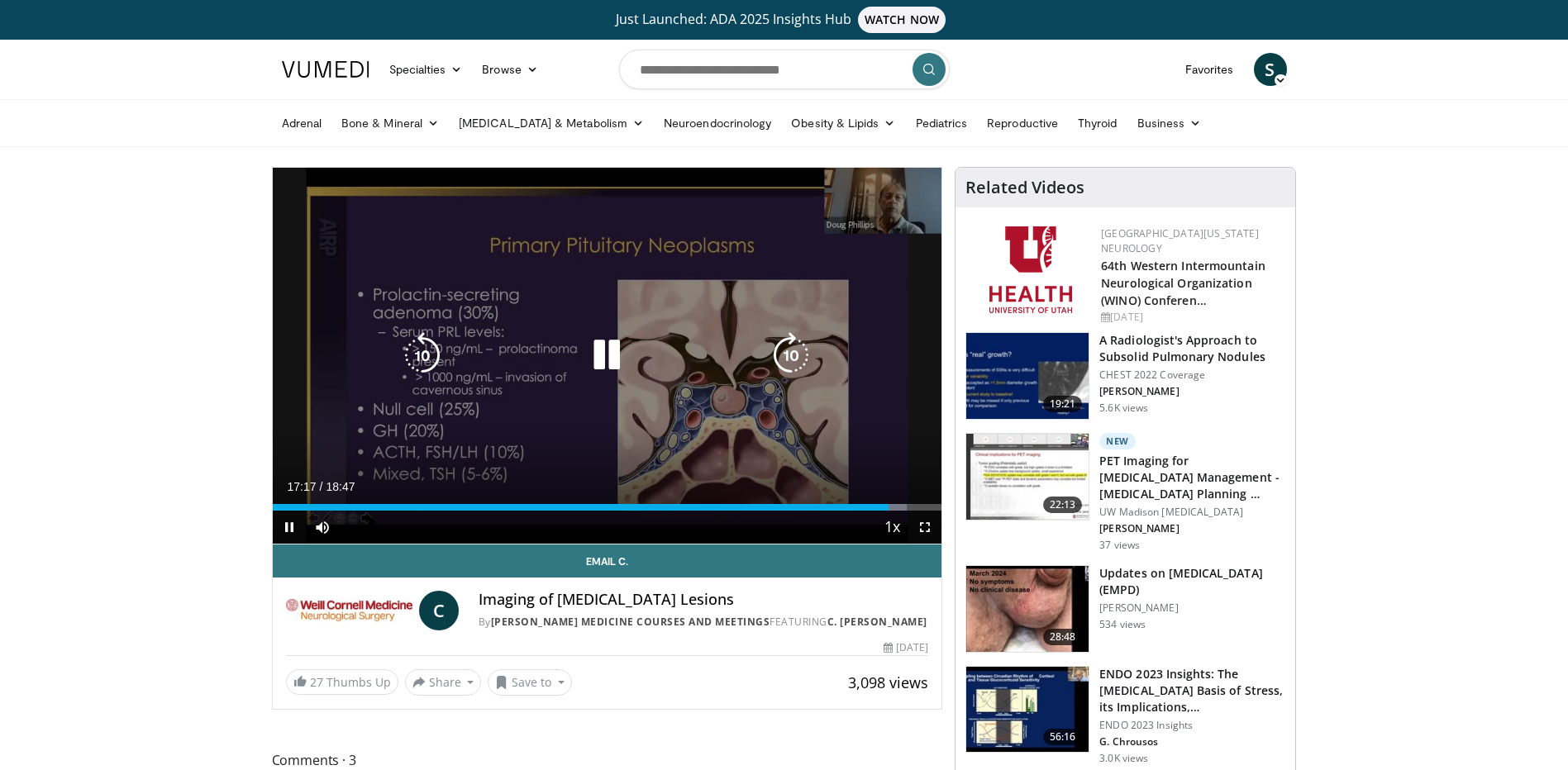
click at [578, 418] on div "10 seconds Tap to unmute" at bounding box center [608, 355] width 669 height 376
